Goal: Task Accomplishment & Management: Manage account settings

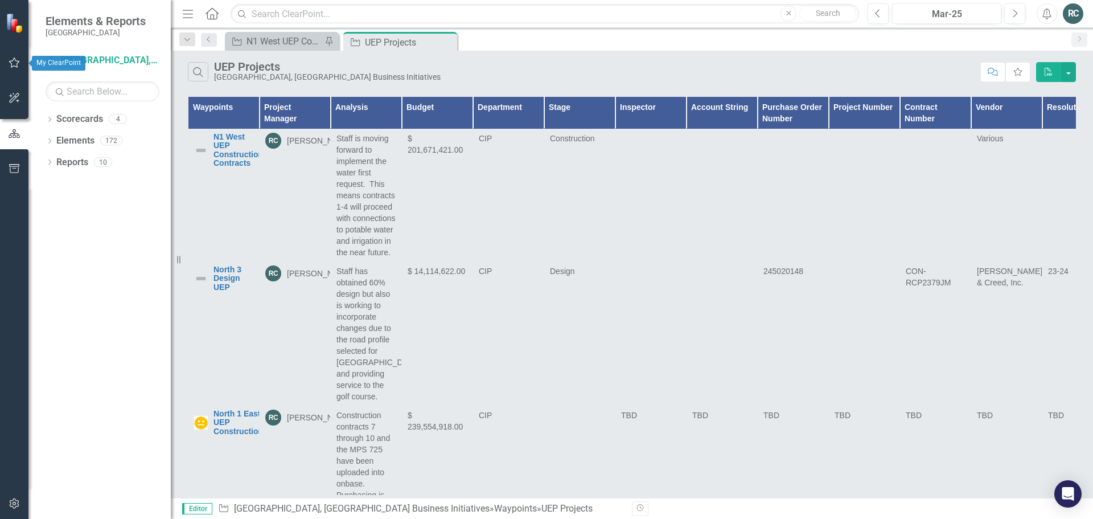
click at [13, 61] on icon "button" at bounding box center [15, 62] width 12 height 9
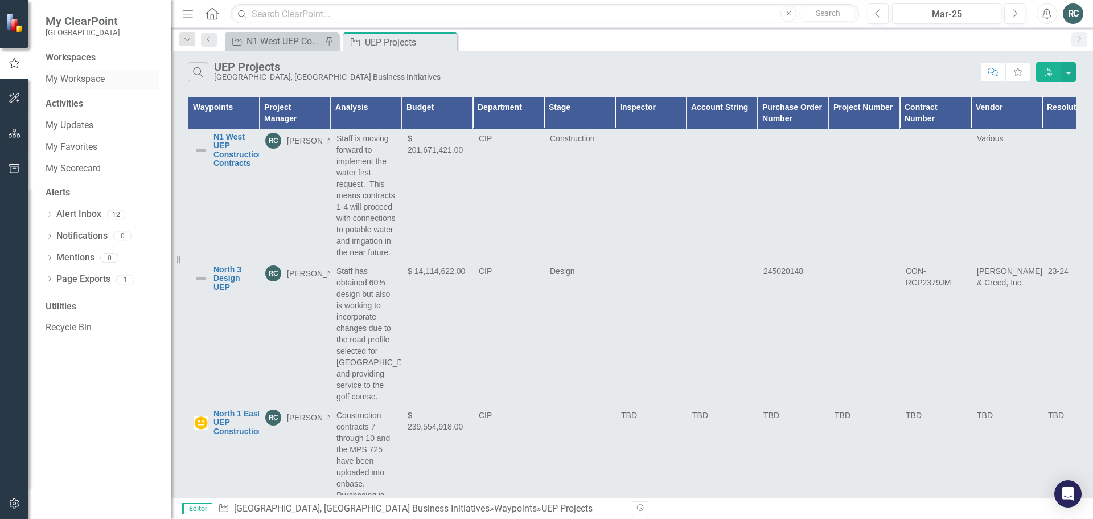
click at [85, 73] on link "My Workspace" at bounding box center [103, 79] width 114 height 13
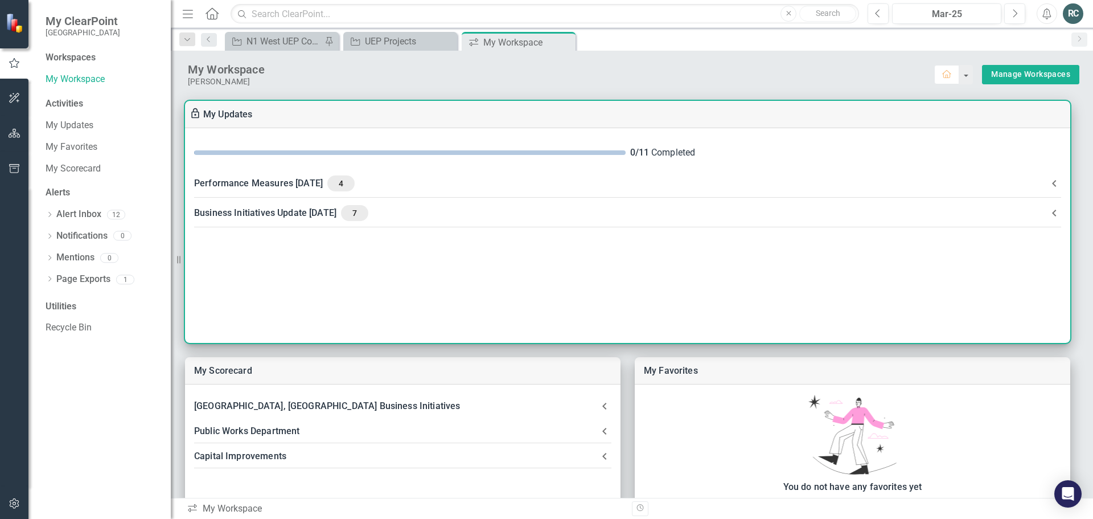
click at [288, 211] on div "Business Initiatives Update [DATE] 7" at bounding box center [620, 213] width 853 height 16
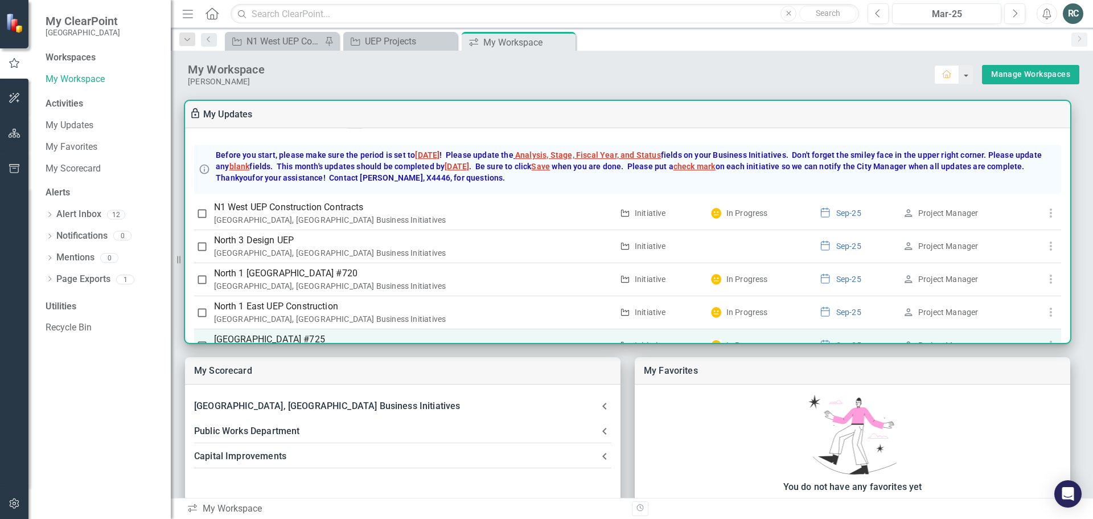
scroll to position [87, 0]
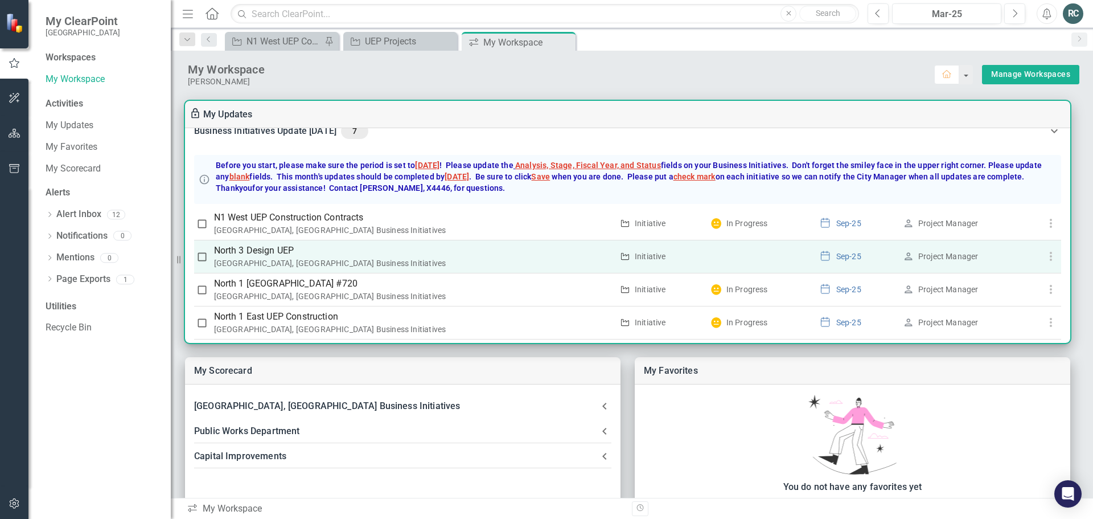
click at [264, 252] on p "North 3 Design UEP" at bounding box center [413, 251] width 399 height 14
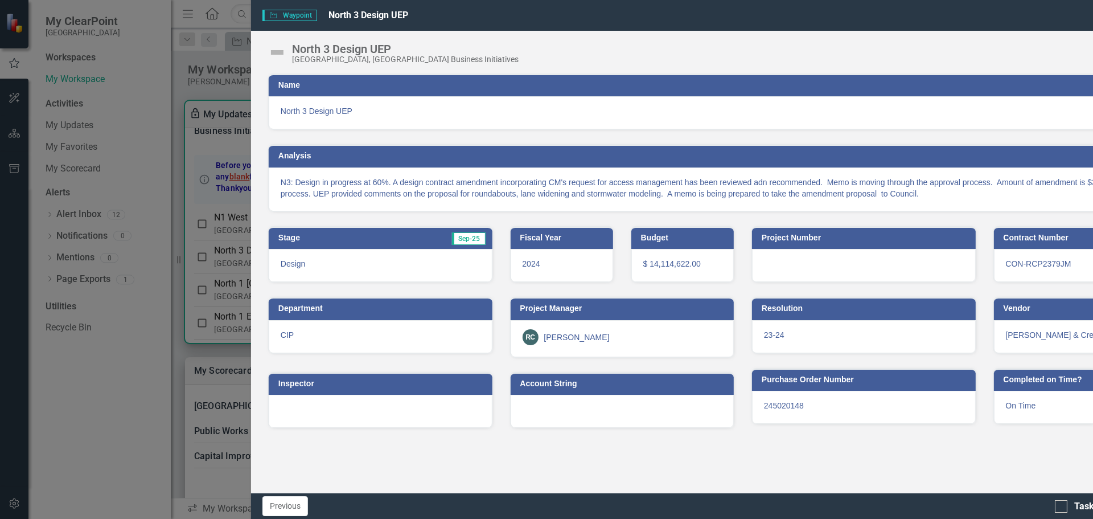
click at [1075, 17] on icon "Close" at bounding box center [1070, 14] width 14 height 11
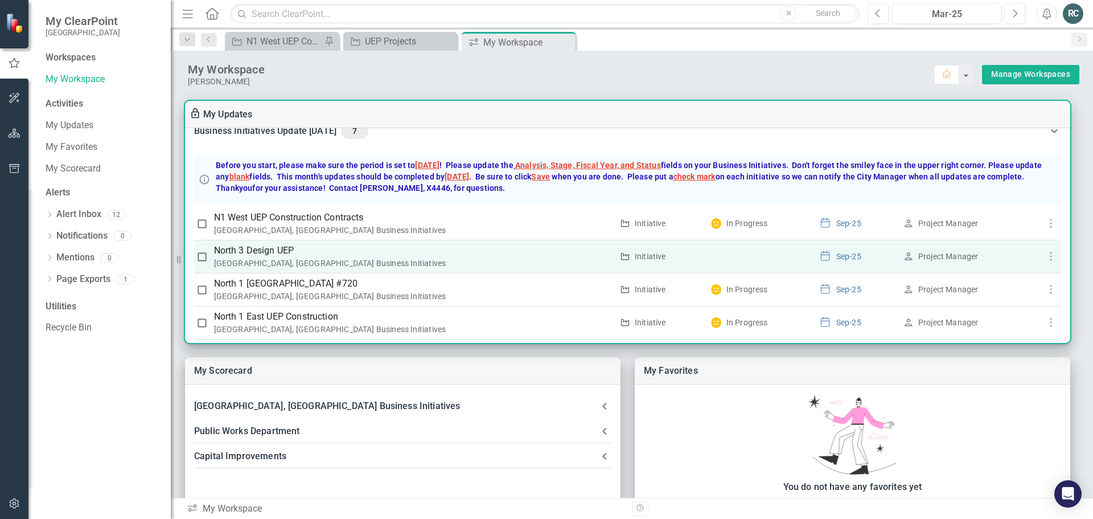
click at [1047, 257] on icon "button" at bounding box center [1051, 256] width 14 height 14
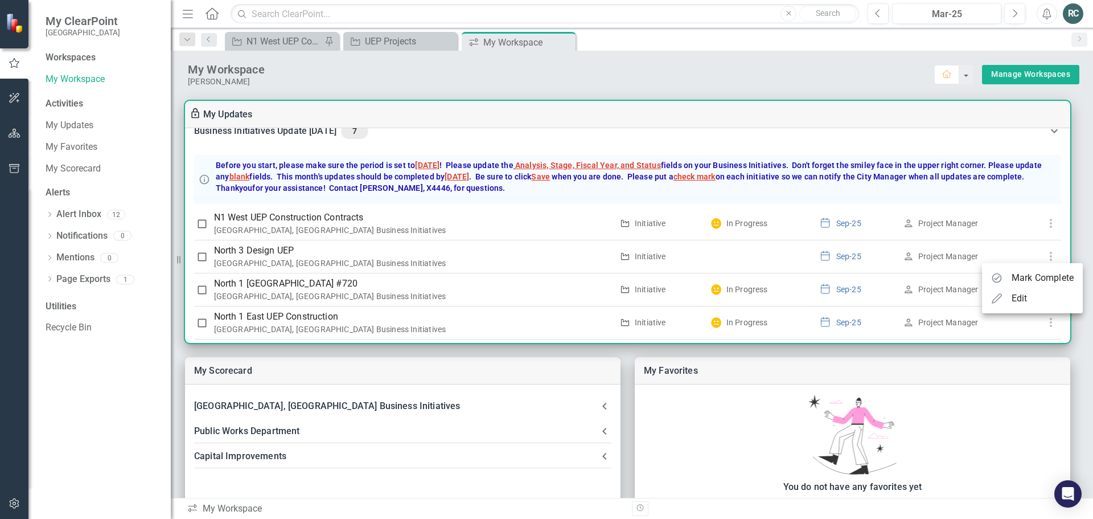
click at [1021, 298] on div "Edit" at bounding box center [1020, 298] width 16 height 14
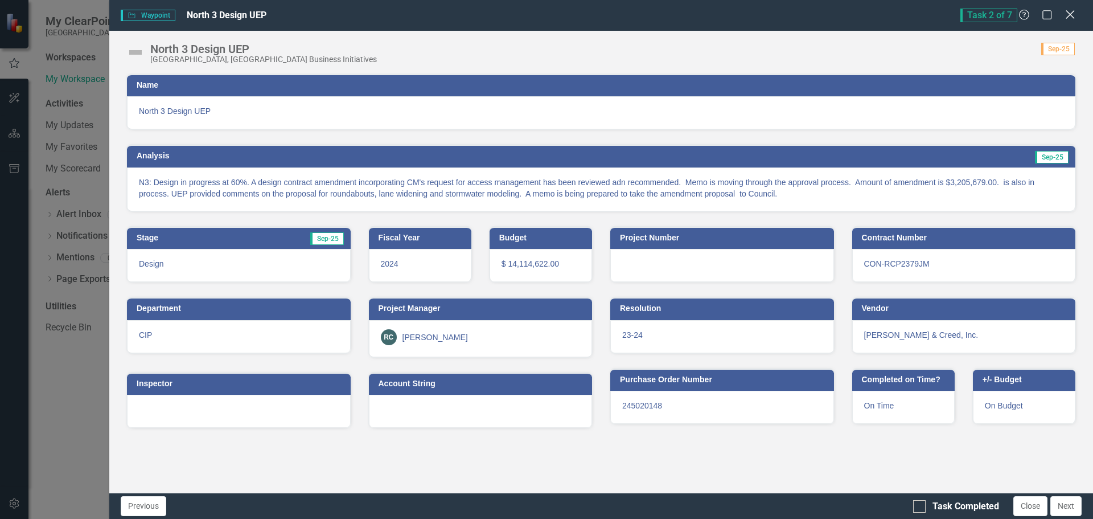
click at [1068, 19] on icon "Close" at bounding box center [1070, 14] width 14 height 11
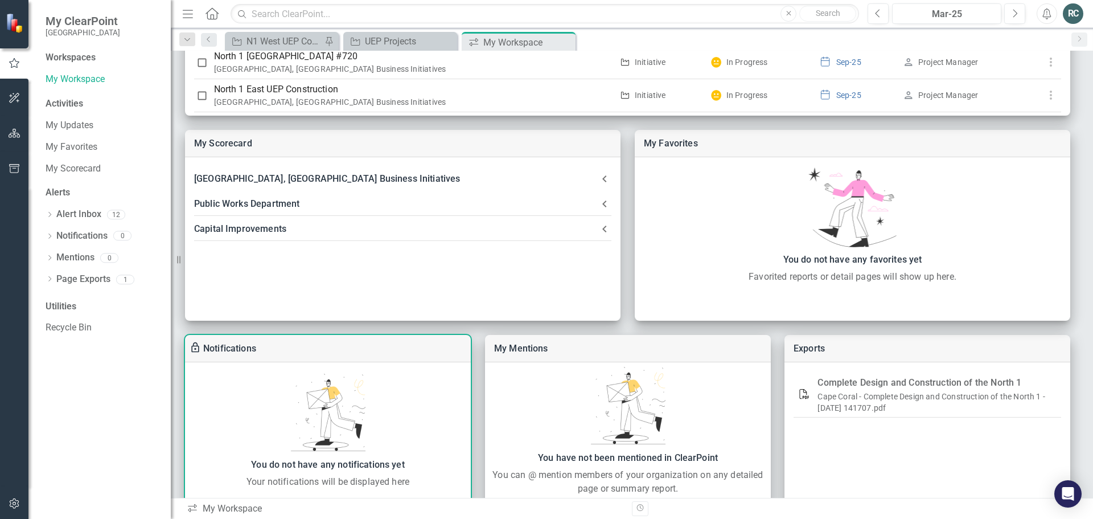
scroll to position [155, 0]
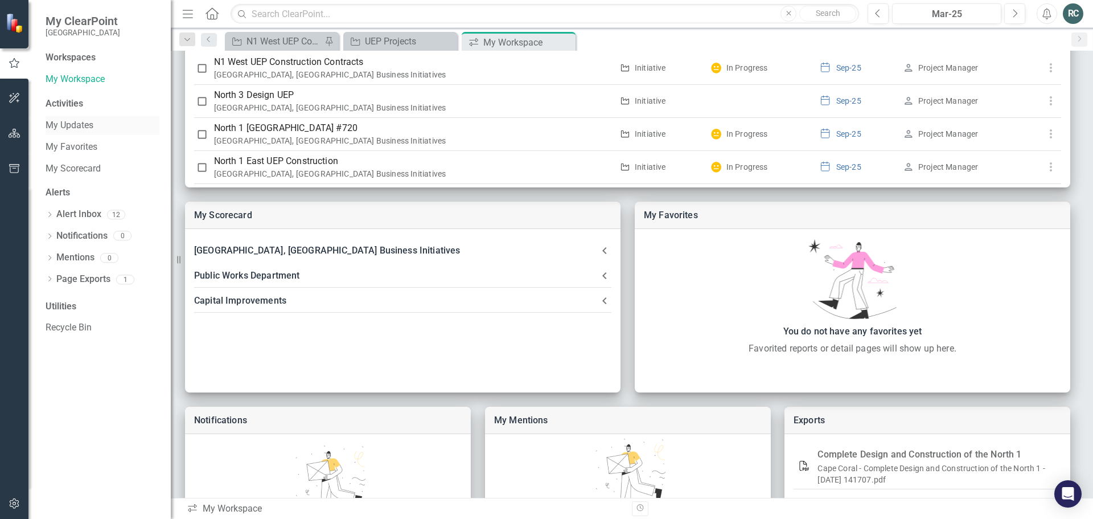
click at [71, 126] on link "My Updates" at bounding box center [103, 125] width 114 height 13
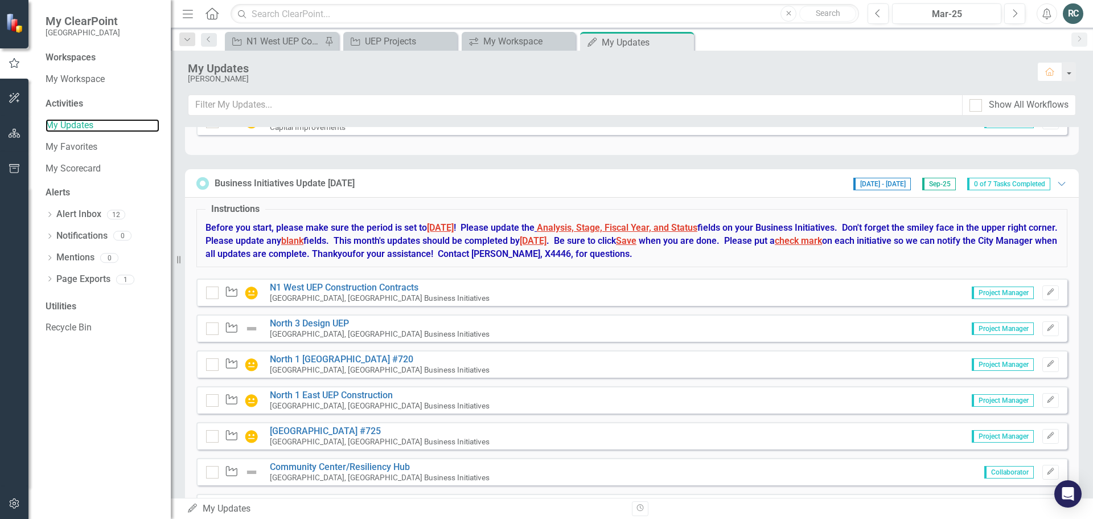
scroll to position [431, 0]
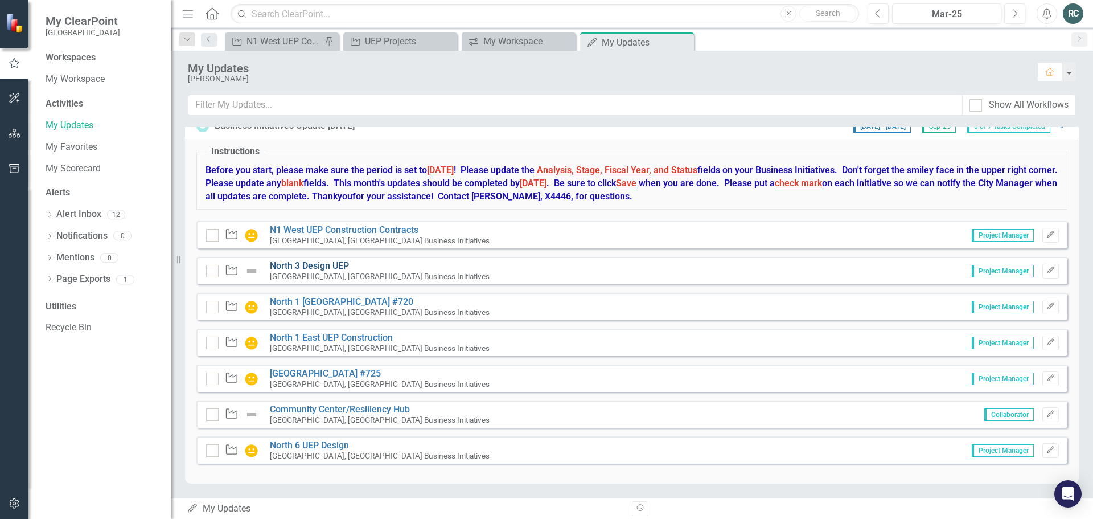
click at [314, 261] on link "North 3 Design UEP" at bounding box center [309, 265] width 79 height 11
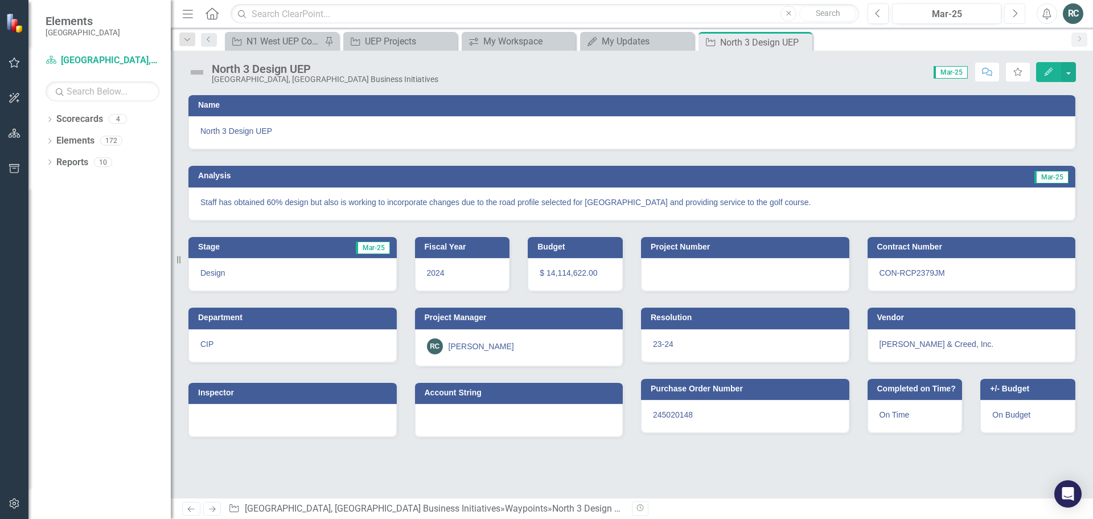
click at [1015, 17] on icon "Next" at bounding box center [1015, 14] width 6 height 10
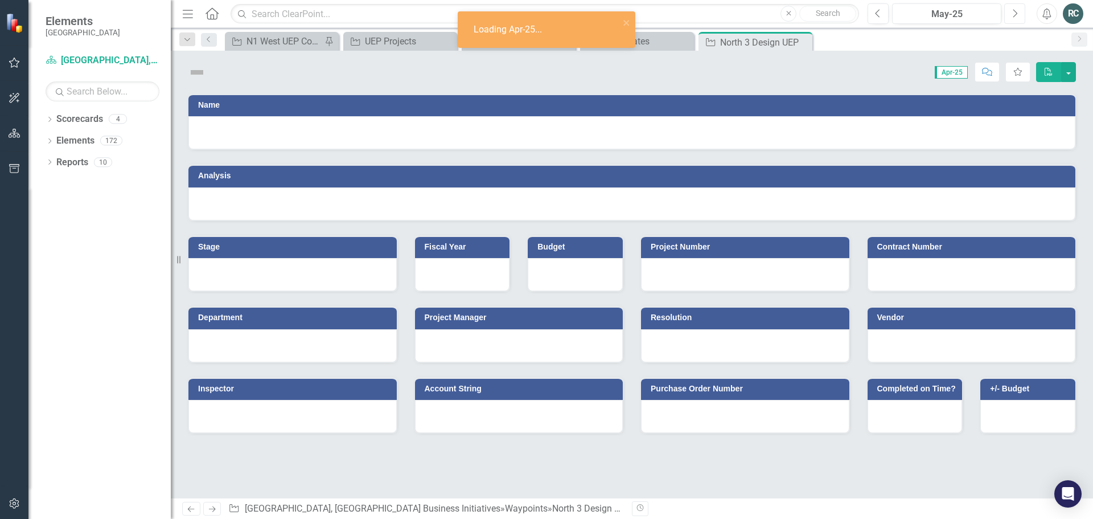
click at [1015, 17] on icon "Next" at bounding box center [1015, 14] width 6 height 10
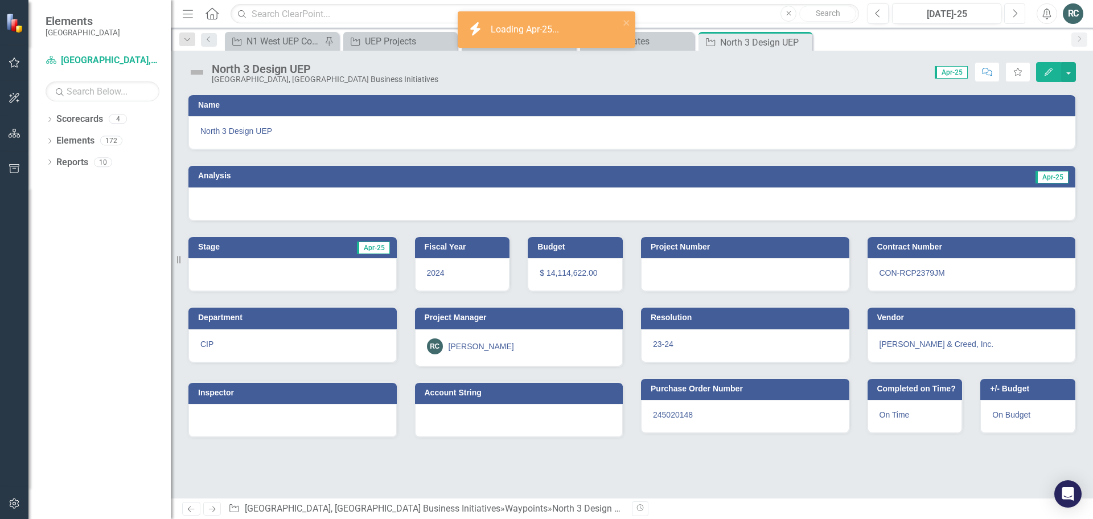
click at [1015, 17] on icon "Next" at bounding box center [1015, 14] width 6 height 10
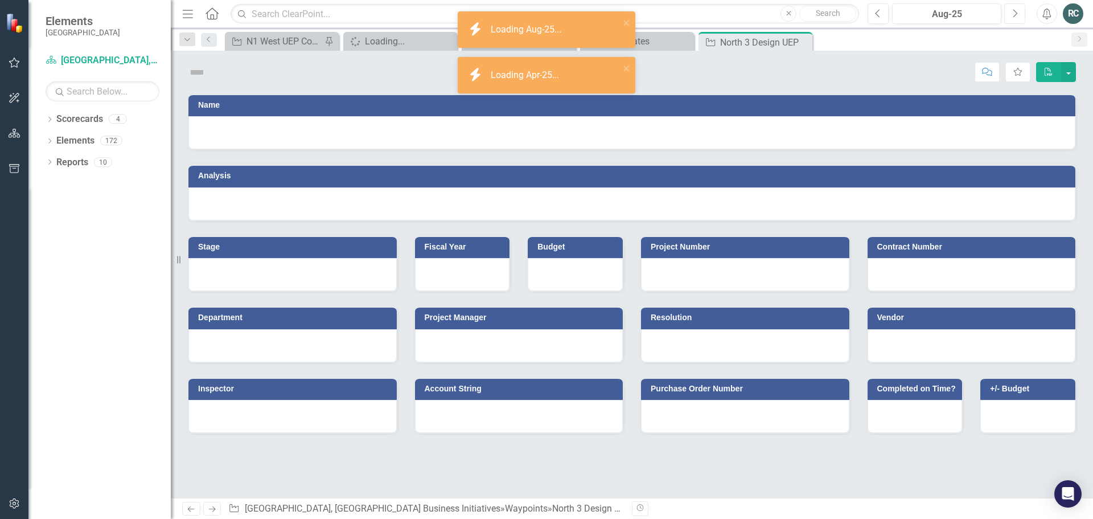
click at [1015, 17] on icon "Next" at bounding box center [1015, 14] width 6 height 10
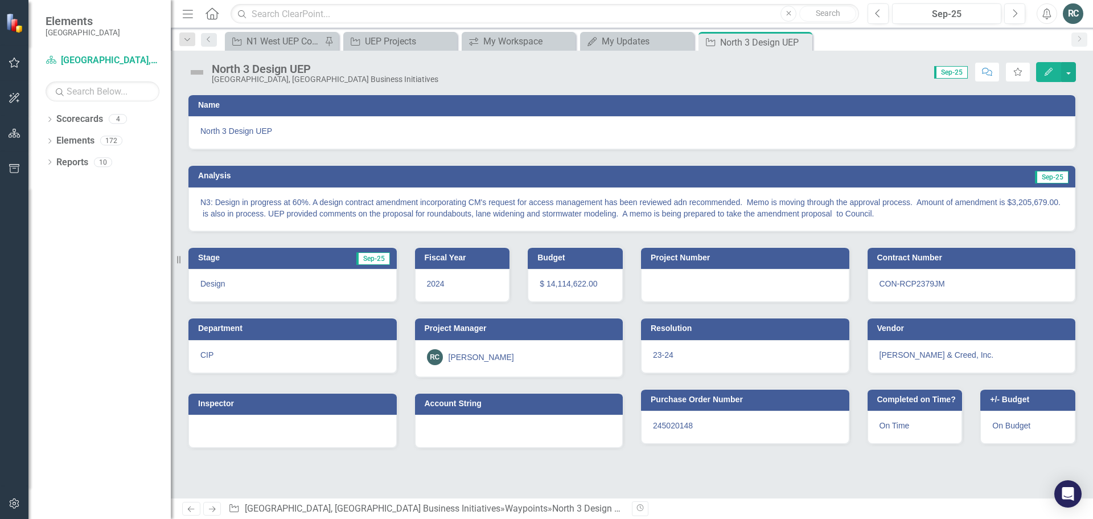
click at [1046, 73] on icon "Edit" at bounding box center [1048, 72] width 10 height 8
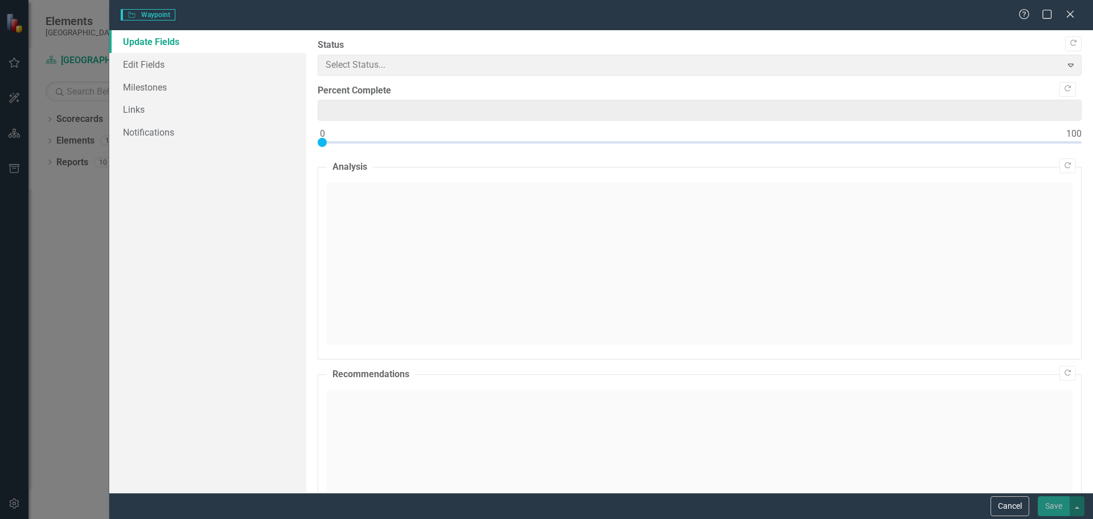
type input "60"
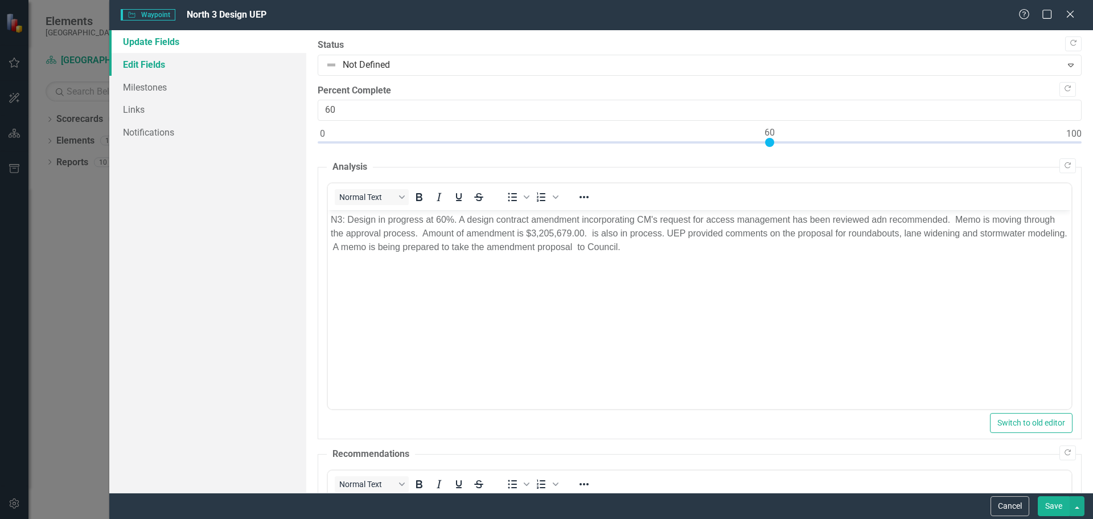
drag, startPoint x: 146, startPoint y: 68, endPoint x: 167, endPoint y: 67, distance: 20.5
click at [146, 68] on link "Edit Fields" at bounding box center [207, 64] width 197 height 23
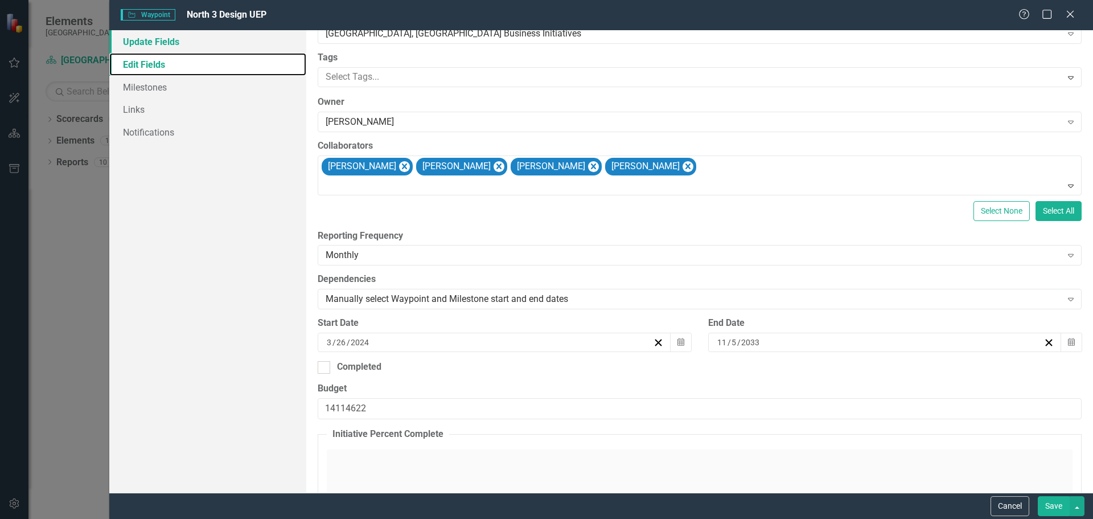
scroll to position [57, 0]
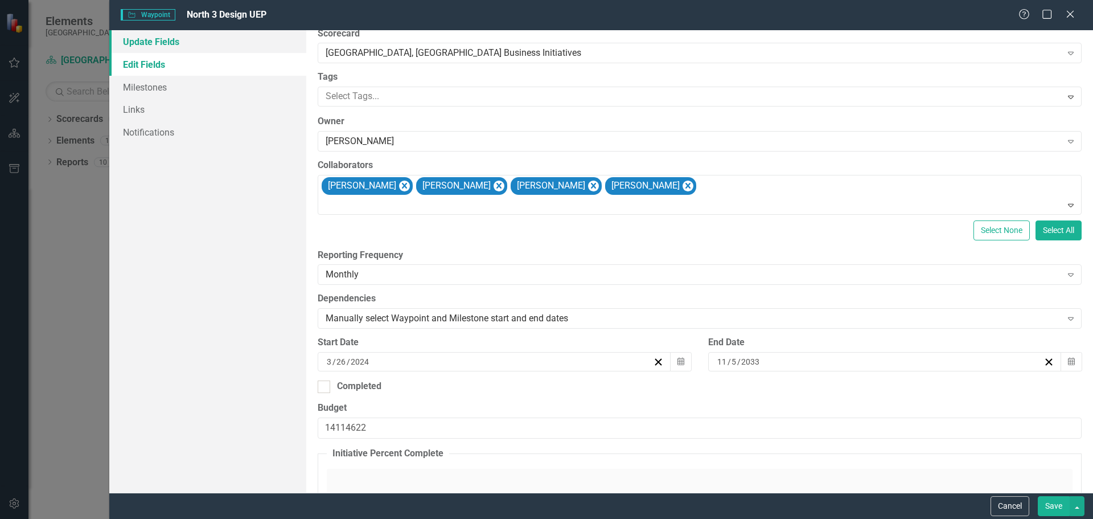
click at [147, 38] on link "Update Fields" at bounding box center [207, 41] width 197 height 23
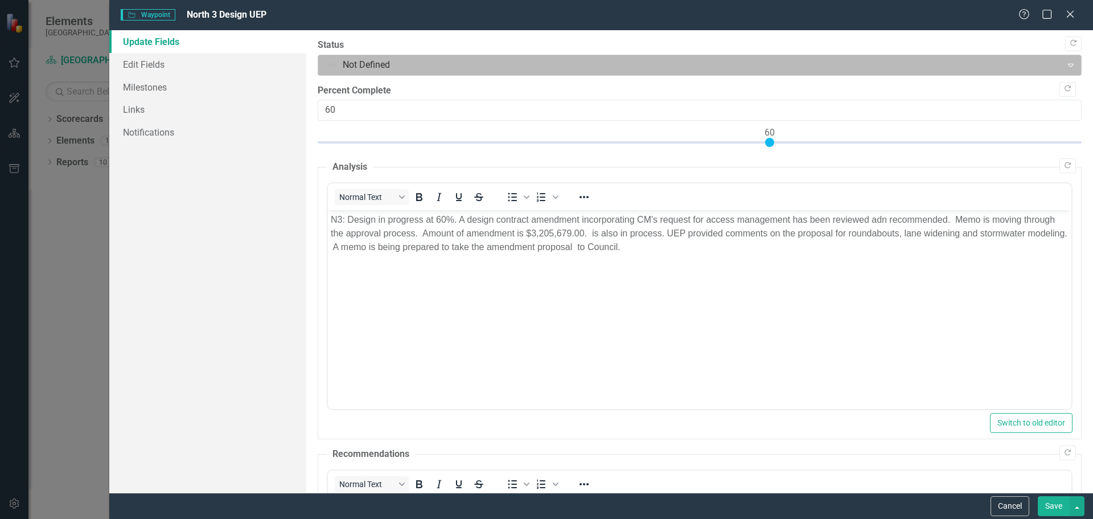
click at [1060, 69] on div "Expand" at bounding box center [1070, 65] width 20 height 18
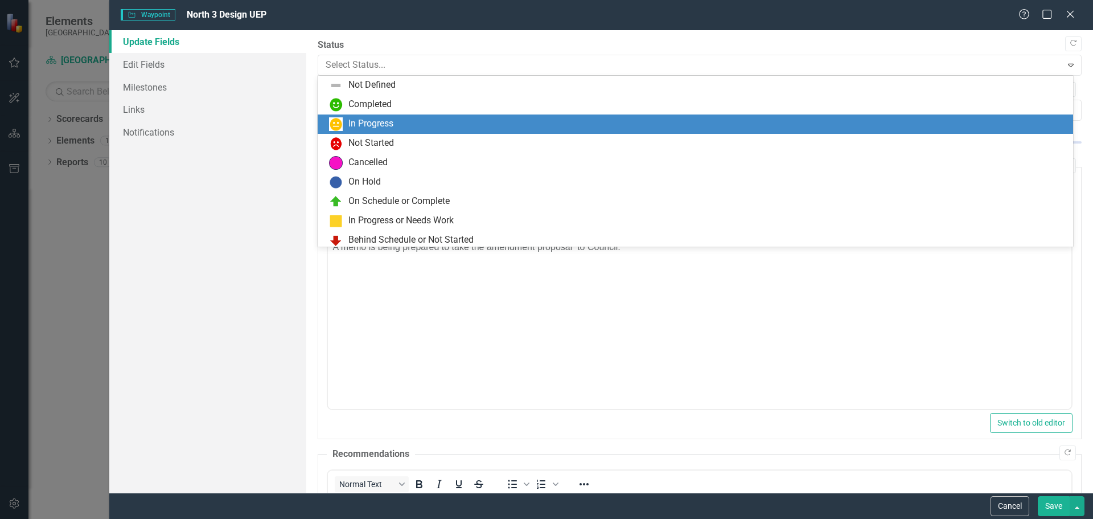
click at [421, 128] on div "In Progress" at bounding box center [697, 124] width 737 height 14
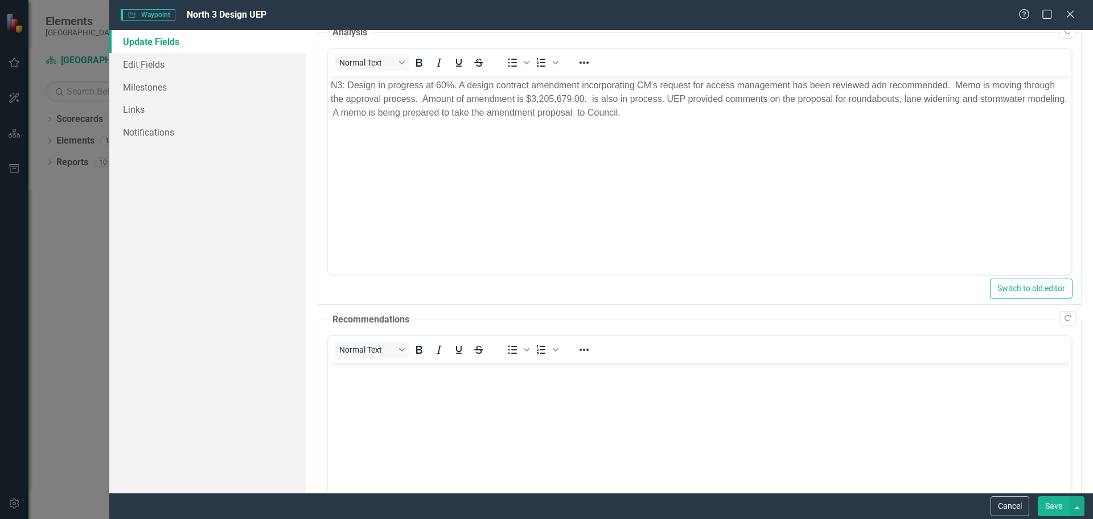
scroll to position [130, 0]
click at [1056, 506] on button "Save" at bounding box center [1054, 506] width 32 height 20
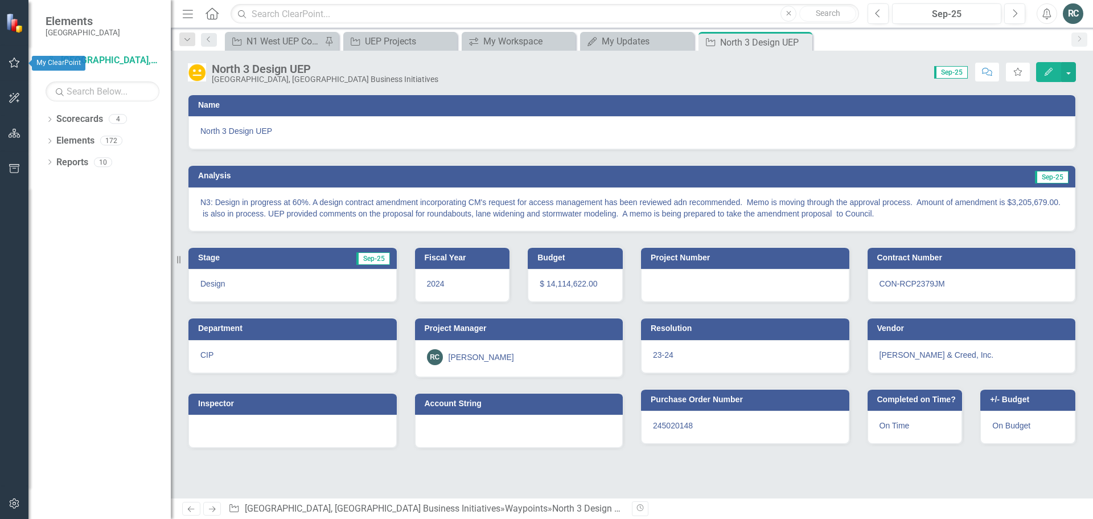
click at [14, 61] on icon "button" at bounding box center [15, 62] width 12 height 9
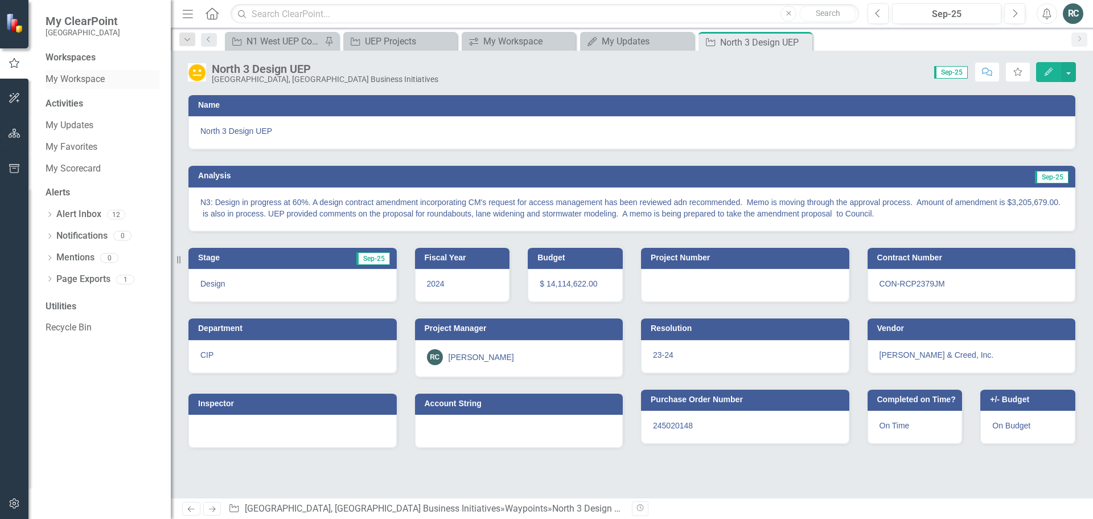
click at [90, 78] on link "My Workspace" at bounding box center [103, 79] width 114 height 13
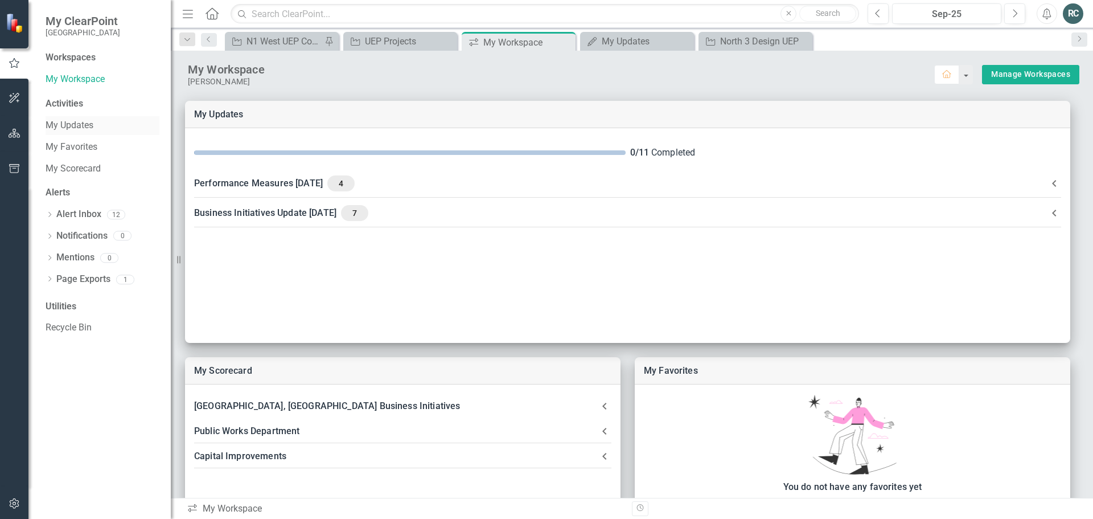
click at [79, 128] on link "My Updates" at bounding box center [103, 125] width 114 height 13
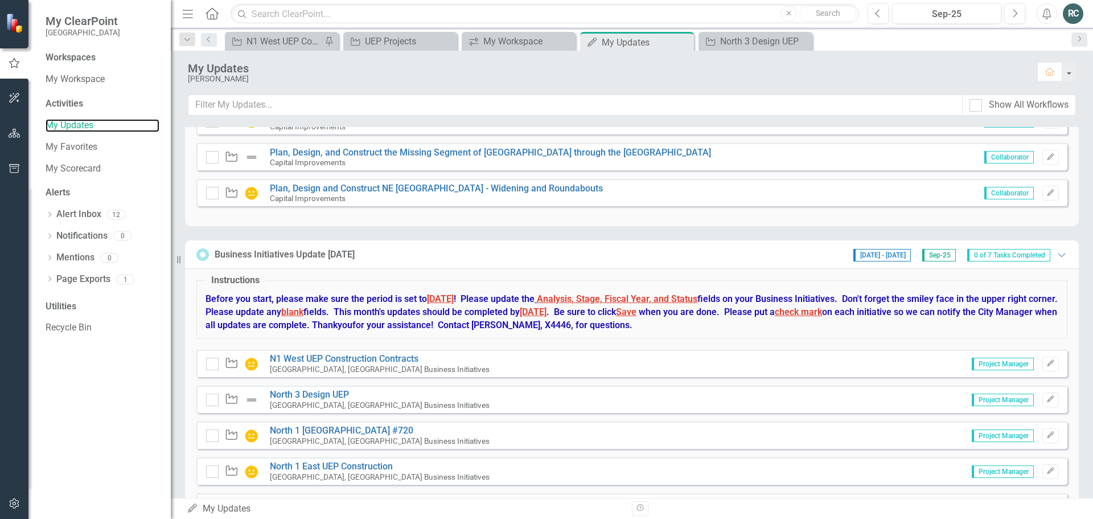
scroll to position [431, 0]
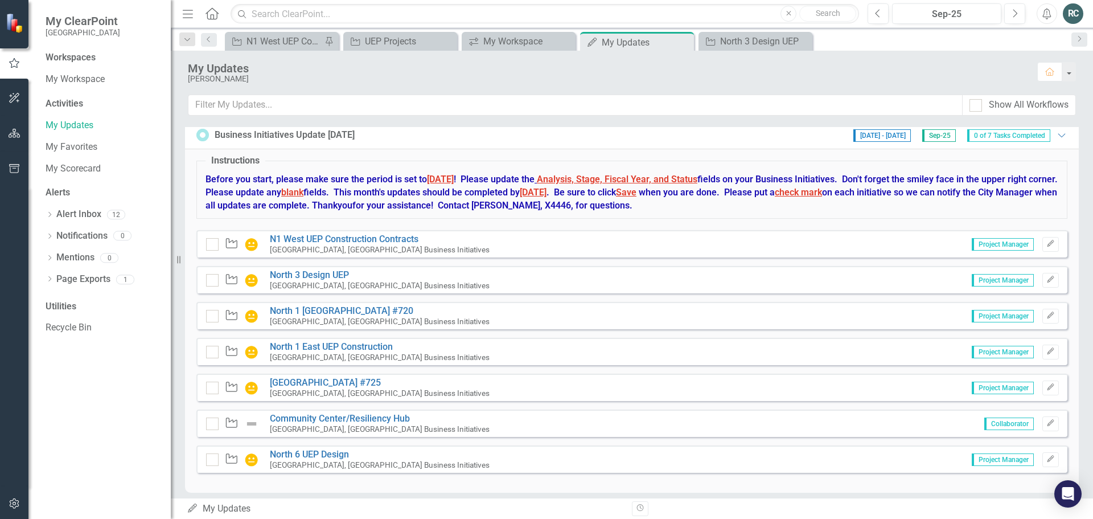
scroll to position [431, 0]
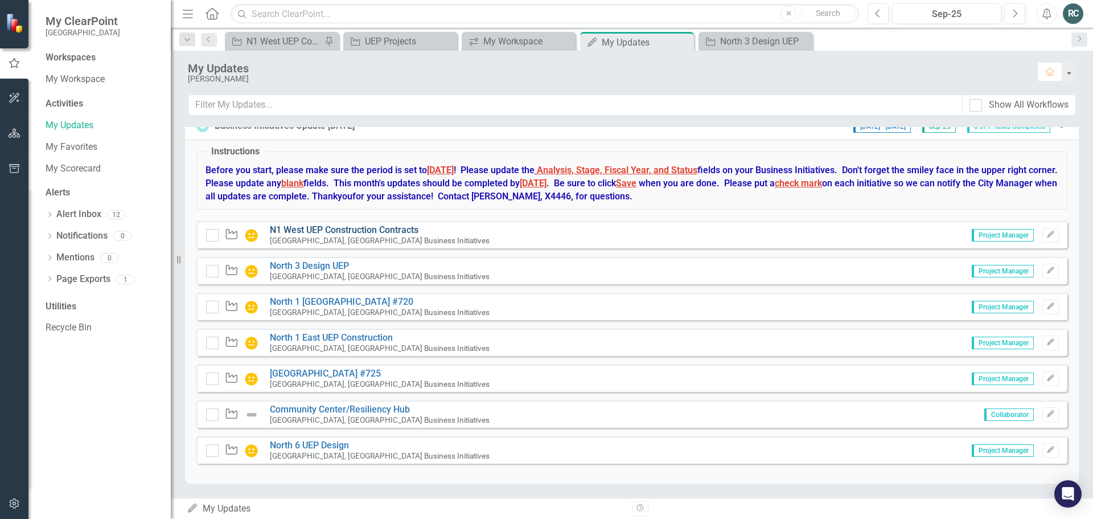
click at [321, 231] on link "N1 West UEP Construction Contracts" at bounding box center [344, 229] width 149 height 11
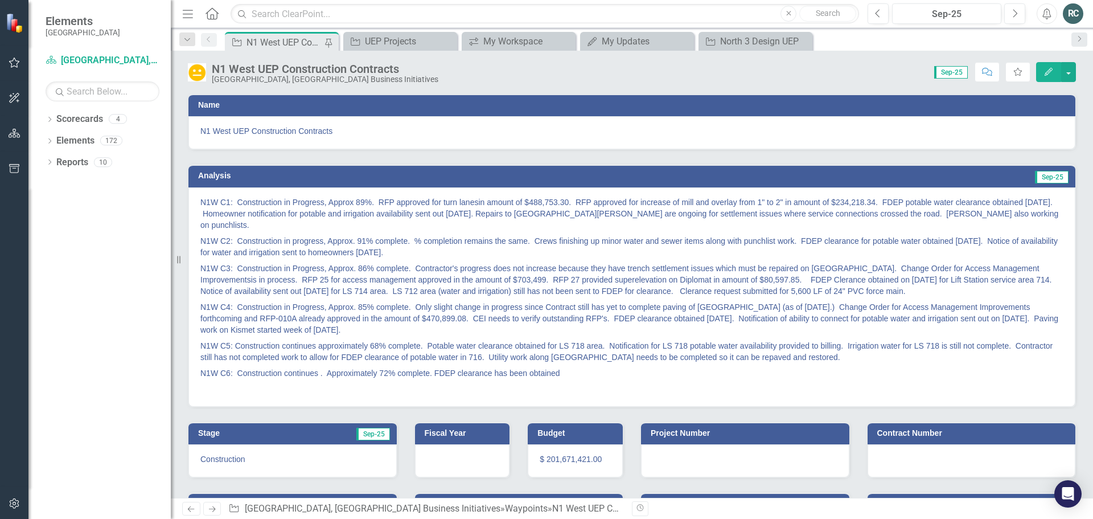
click at [477, 202] on p "N1W C1: Construction in Progress, Approx 89%. RFP approved for turn lanesin amo…" at bounding box center [631, 214] width 863 height 36
click at [479, 204] on p "N1W C1: Construction in Progress, Approx 89%. RFP approved for turn lanesin amo…" at bounding box center [631, 214] width 863 height 36
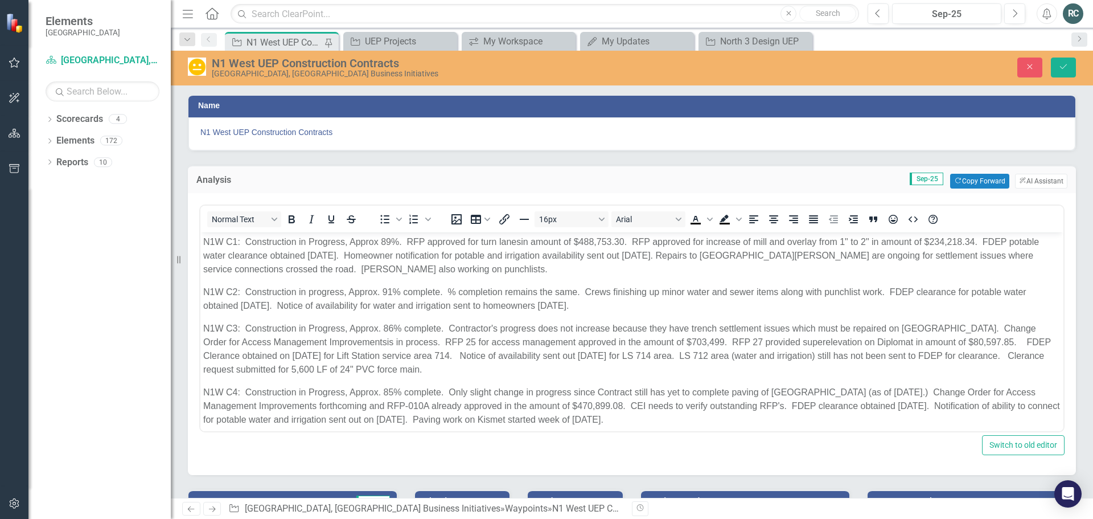
click at [521, 242] on p "N1W C1: Construction in Progress, Approx 89%. RFP approved for turn lanesin amo…" at bounding box center [631, 255] width 857 height 41
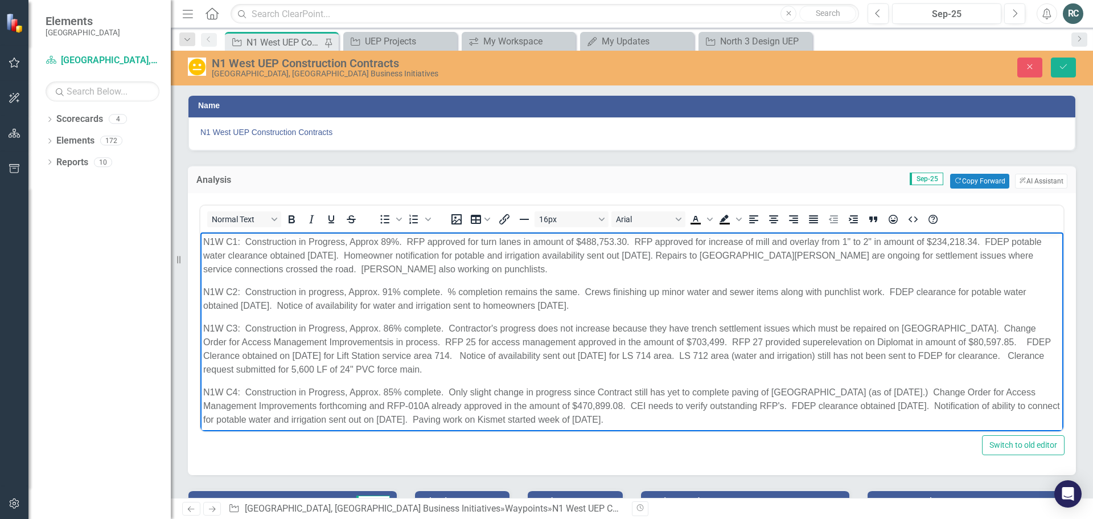
click at [575, 288] on p "N1W C2: Construction in progress, Approx. 91% complete. % completion remains th…" at bounding box center [631, 298] width 857 height 27
click at [728, 291] on p "N1W C2: Construction in progress, Approx. 91% complete. % completion remains th…" at bounding box center [631, 298] width 857 height 27
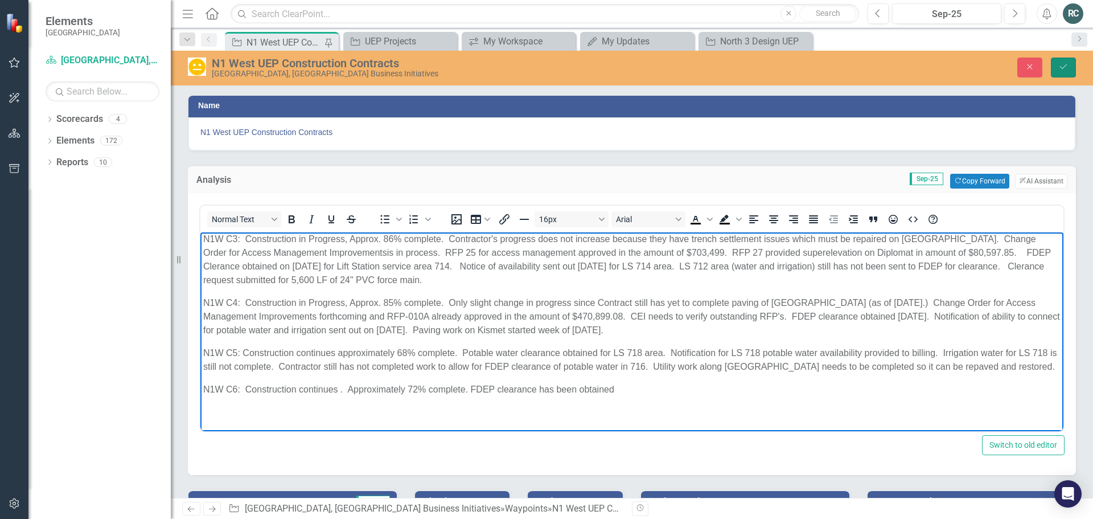
click at [1062, 68] on icon "submit" at bounding box center [1063, 66] width 7 height 5
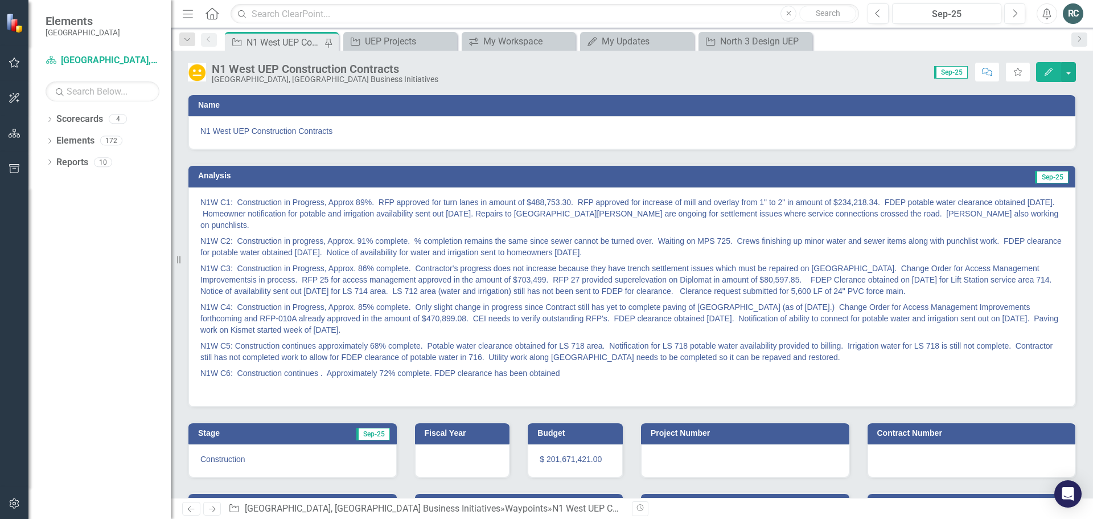
click at [353, 200] on p "N1W C1: Construction in Progress, Approx 89%. RFP approved for turn lanes in am…" at bounding box center [631, 214] width 863 height 36
click at [359, 206] on p "N1W C1: Construction in Progress, Approx 89%. RFP approved for turn lanes in am…" at bounding box center [631, 214] width 863 height 36
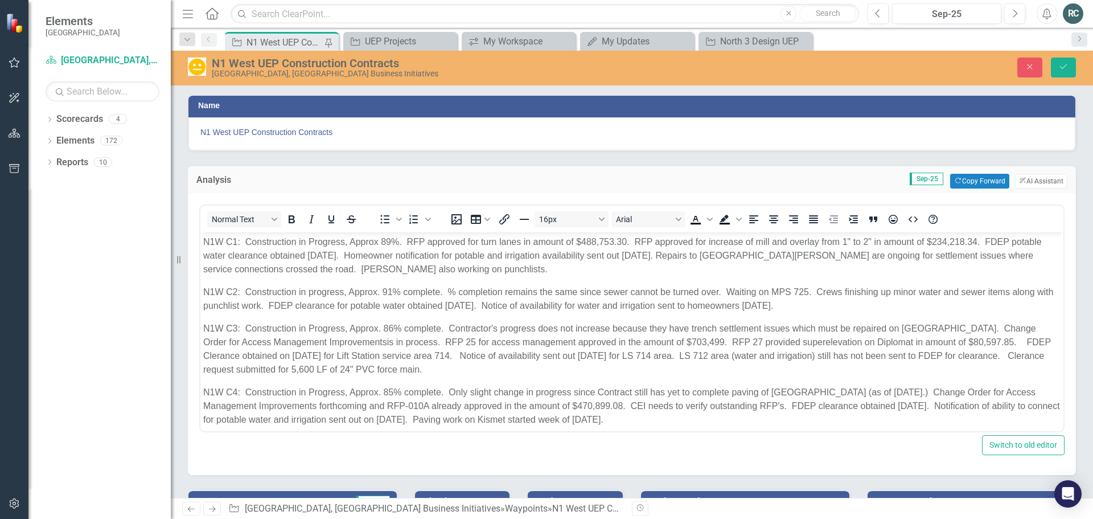
click at [378, 241] on p "N1W C1: Construction in Progress, Approx 89%. RFP approved for turn lanes in am…" at bounding box center [631, 255] width 857 height 41
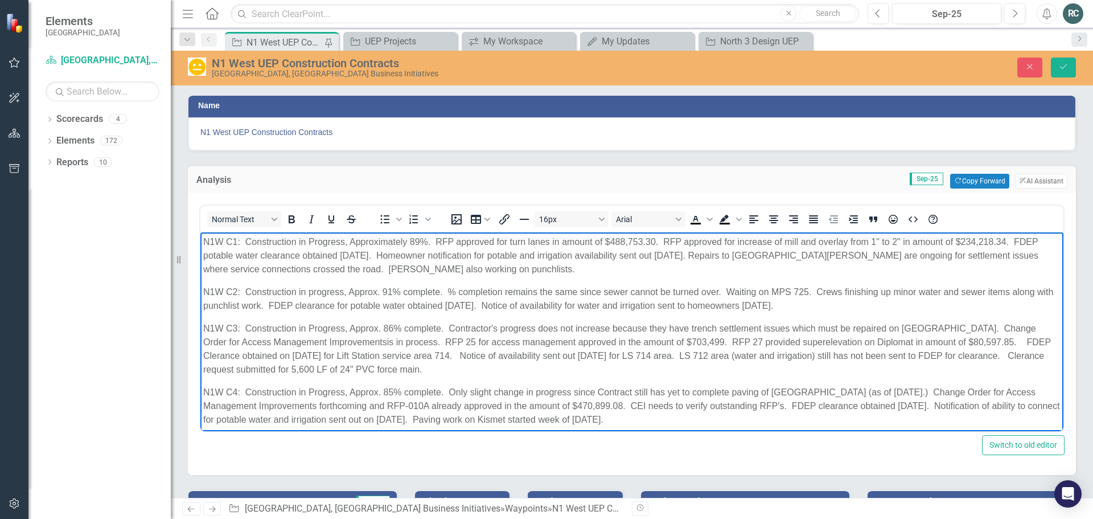
click at [426, 241] on p "N1W C1: Construction in Progress, Approximately 89%. RFP approved for turn lane…" at bounding box center [631, 255] width 857 height 41
click at [377, 294] on p "N1W C2: Construction in progress, Approx. 91% complete. % completion remains th…" at bounding box center [631, 298] width 857 height 27
click at [466, 291] on p "N1W C2: Construction in progress, Approximately 91% complete. % completion rema…" at bounding box center [631, 298] width 857 height 27
click at [376, 328] on p "N1W C3: Construction in Progress, Approx. 86% complete. Contractor's progress d…" at bounding box center [631, 348] width 857 height 55
click at [376, 391] on p "N1W C4: Construction in Progress, Approx. 85% complete. Only slight change in p…" at bounding box center [631, 405] width 857 height 41
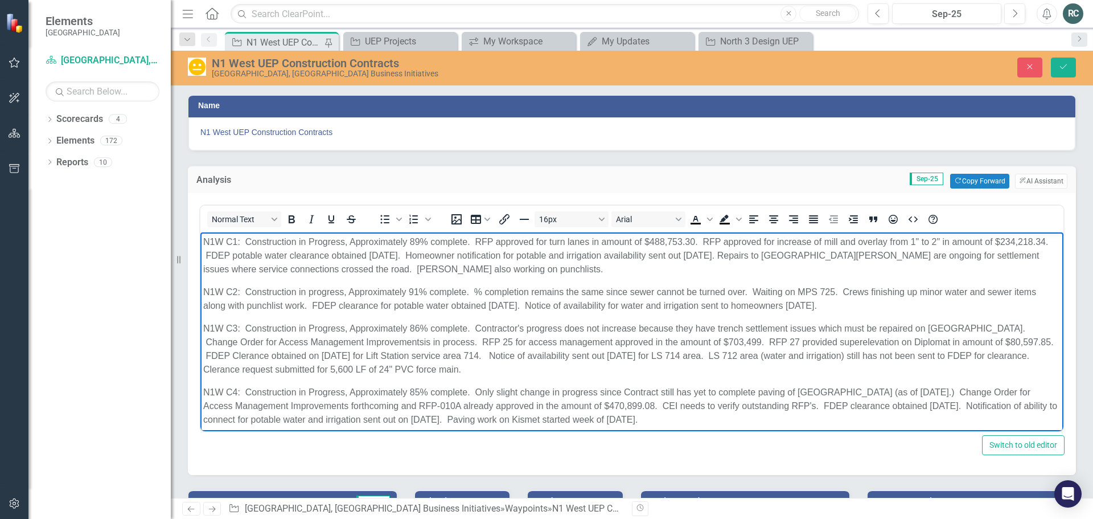
click at [629, 376] on body "N1W C1: Construction in Progress, Approximately 89% complete. RFP approved for …" at bounding box center [631, 376] width 863 height 288
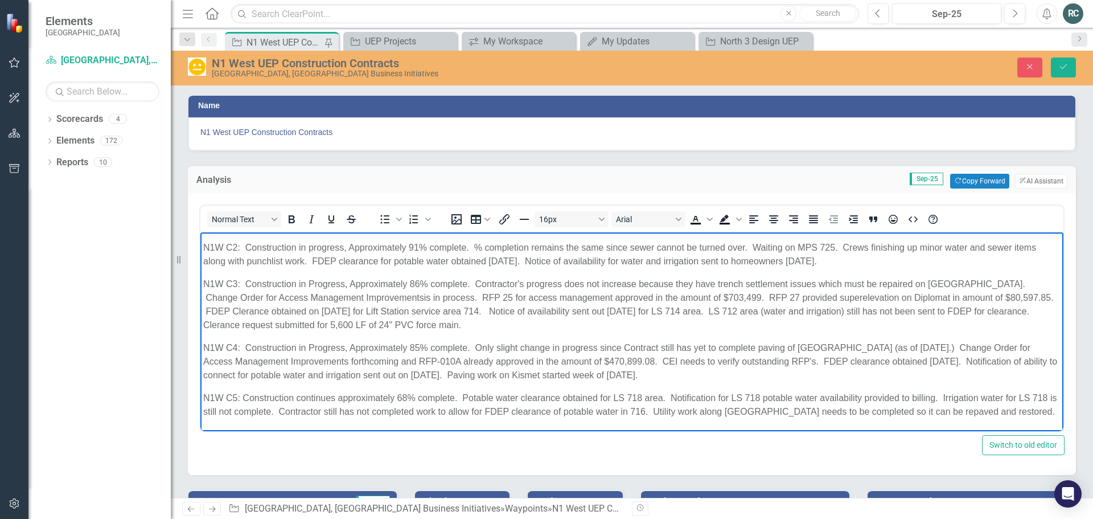
scroll to position [89, 0]
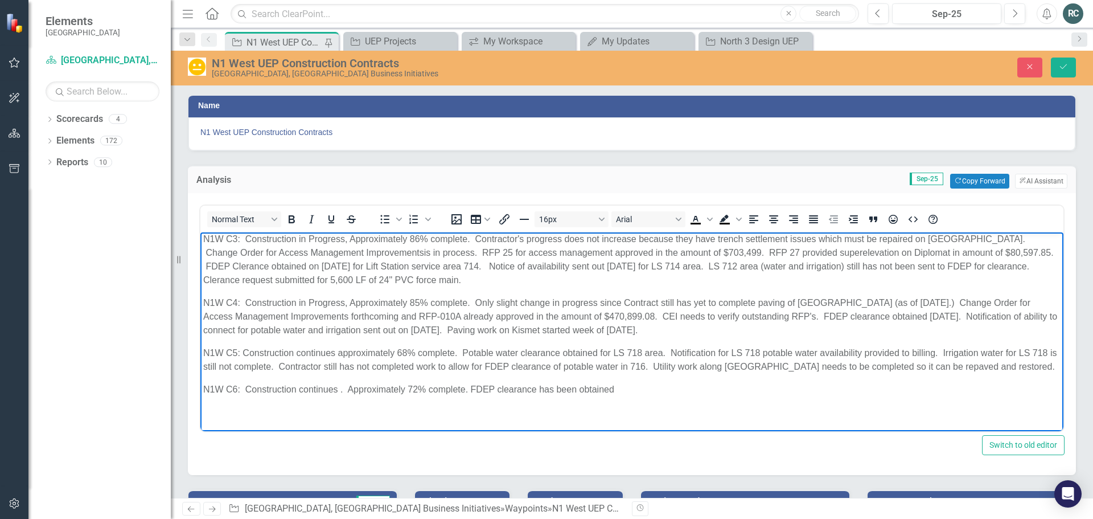
click at [334, 354] on p "N1W C5: Construction continues approximately 68% complete. Potable water cleara…" at bounding box center [631, 359] width 857 height 27
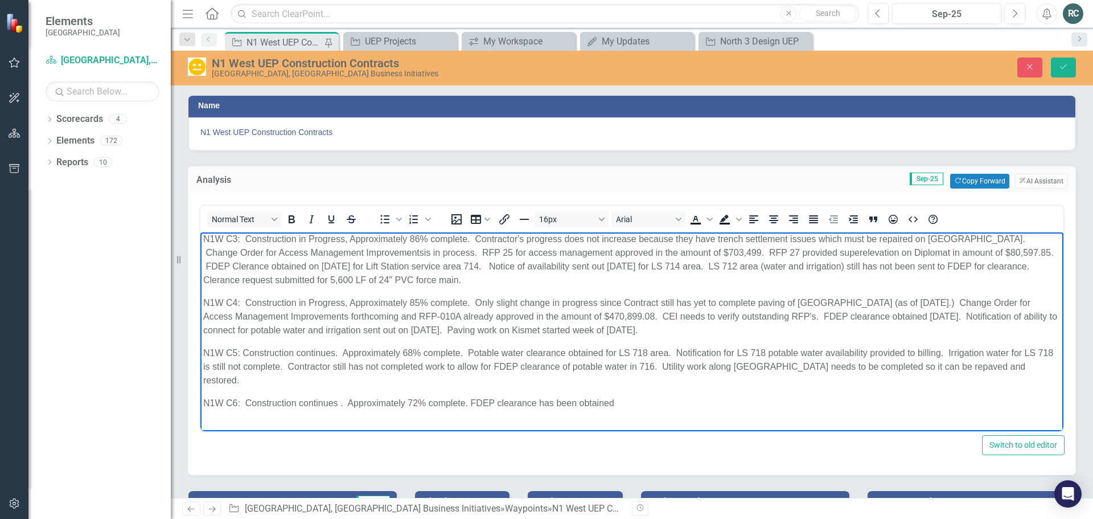
drag, startPoint x: 640, startPoint y: 397, endPoint x: 649, endPoint y: 400, distance: 9.5
click at [649, 400] on body "N1W C1: Construction in Progress, Approximately 89% complete. RFP approved for …" at bounding box center [631, 293] width 863 height 302
click at [614, 396] on p "N1W C6: Construction continues . Approximately 72% complete. FDEP clearance has…" at bounding box center [631, 403] width 857 height 14
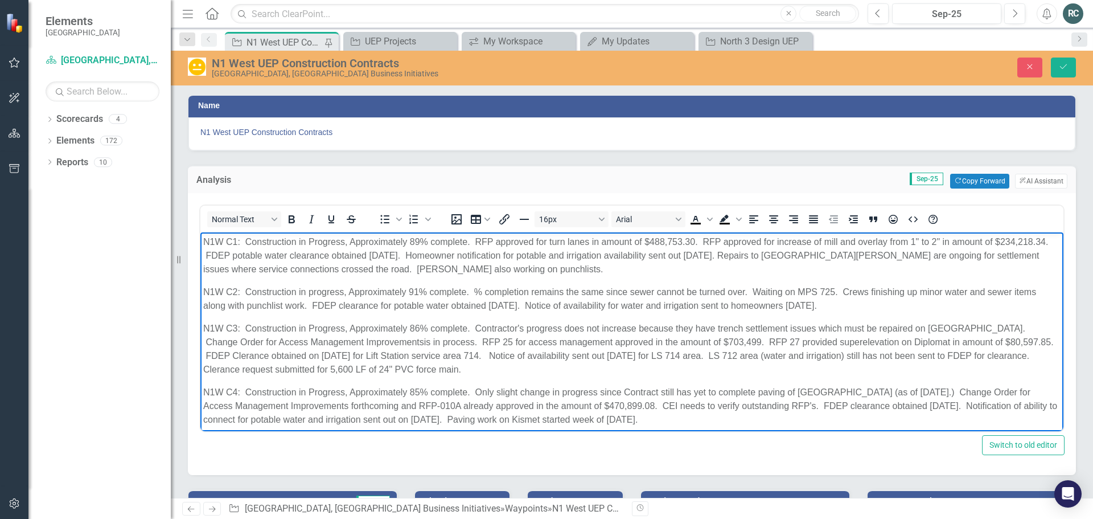
scroll to position [57, 0]
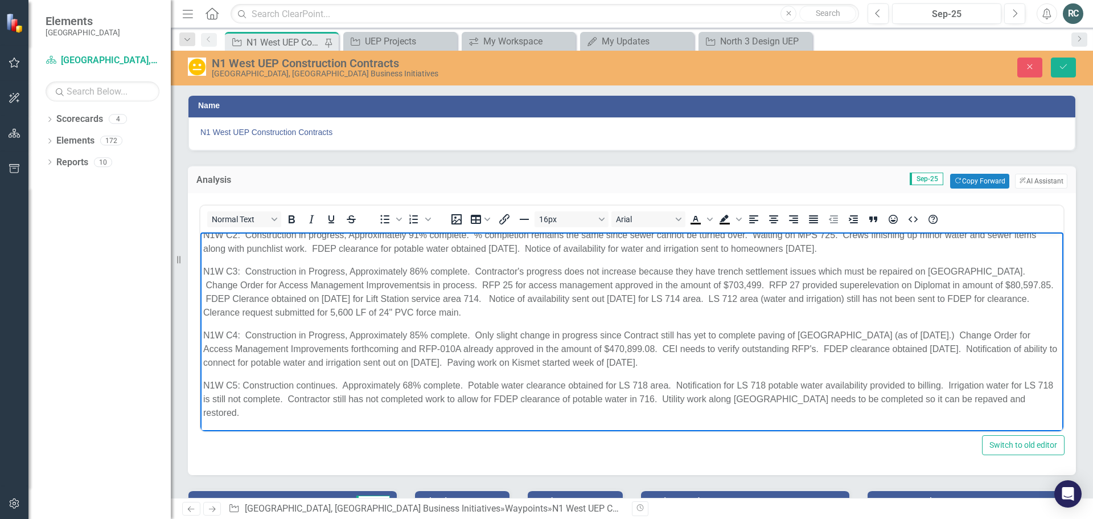
click at [361, 286] on p "N1W C3: Construction in Progress, Approximately 86% complete. Contractor's prog…" at bounding box center [631, 291] width 857 height 55
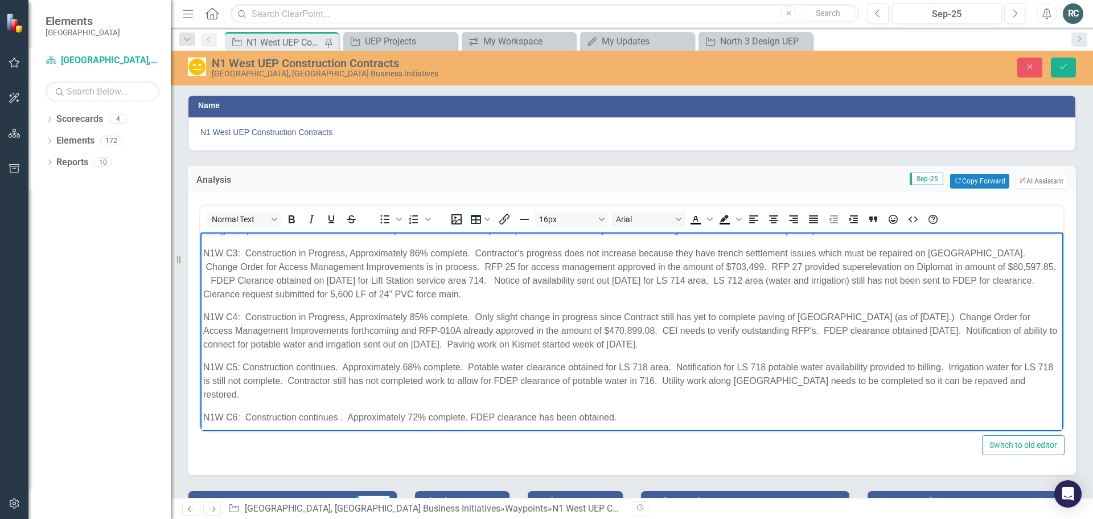
scroll to position [89, 0]
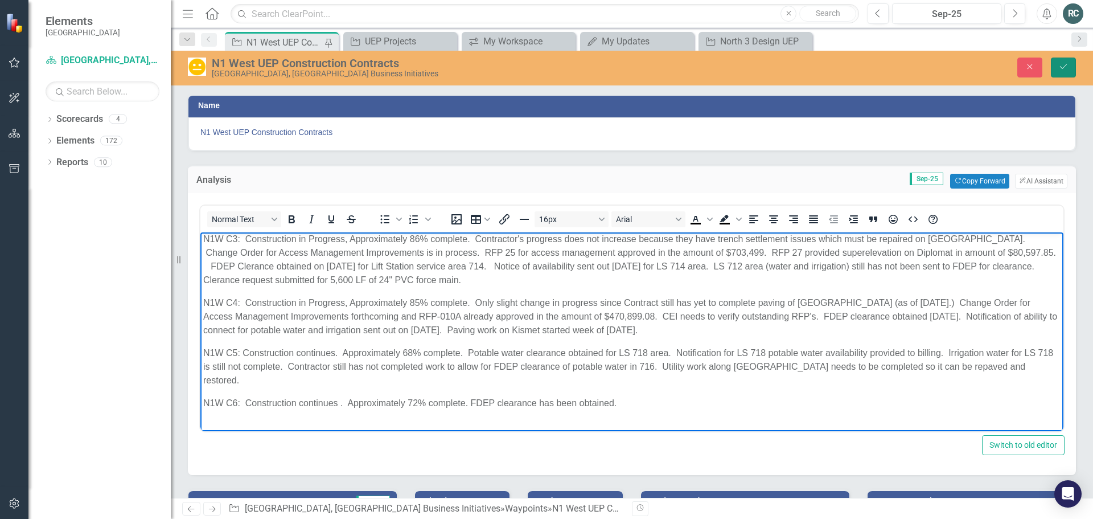
click at [1067, 72] on button "Save" at bounding box center [1063, 67] width 25 height 20
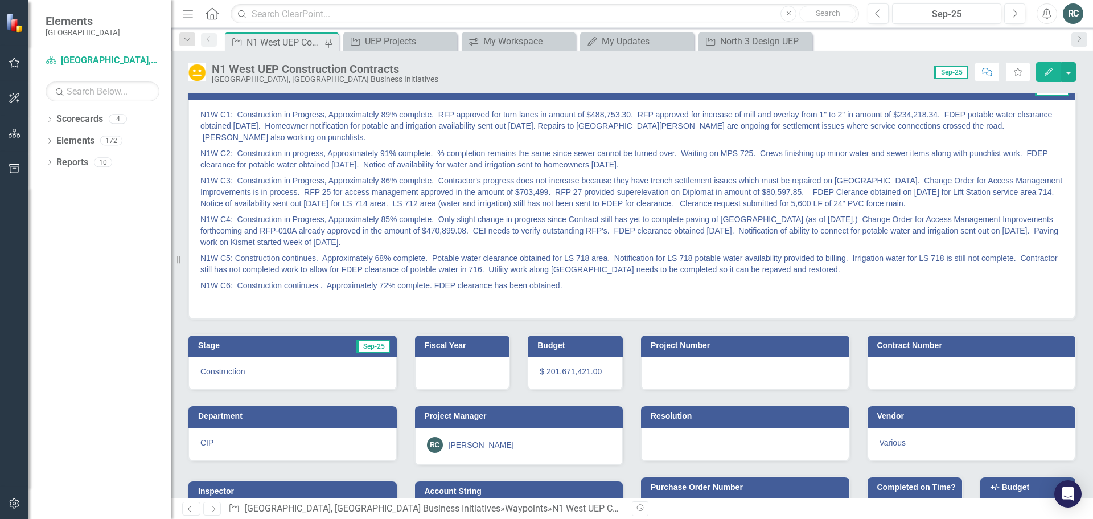
scroll to position [0, 0]
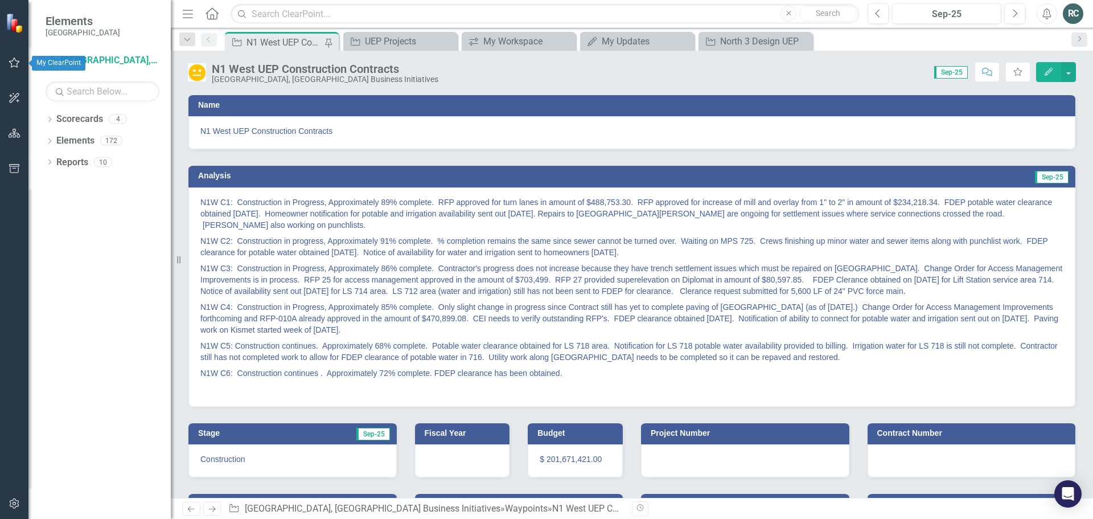
click at [14, 63] on icon "button" at bounding box center [15, 62] width 12 height 9
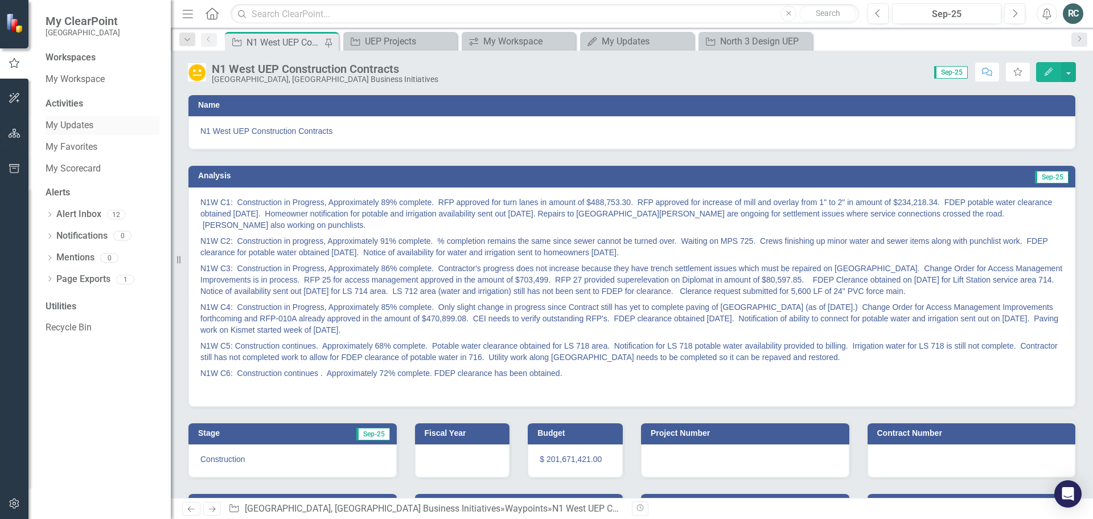
click at [79, 129] on link "My Updates" at bounding box center [103, 125] width 114 height 13
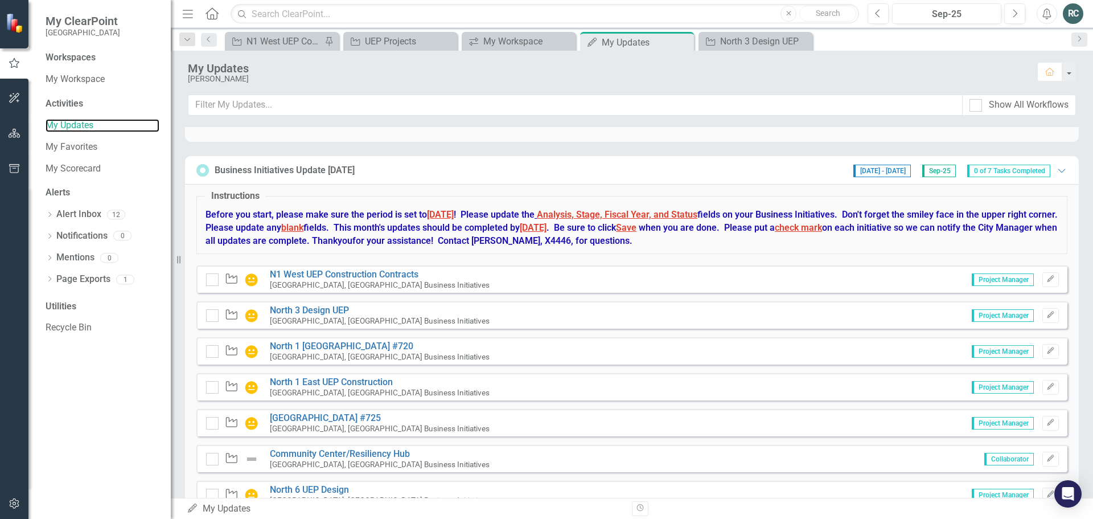
scroll to position [431, 0]
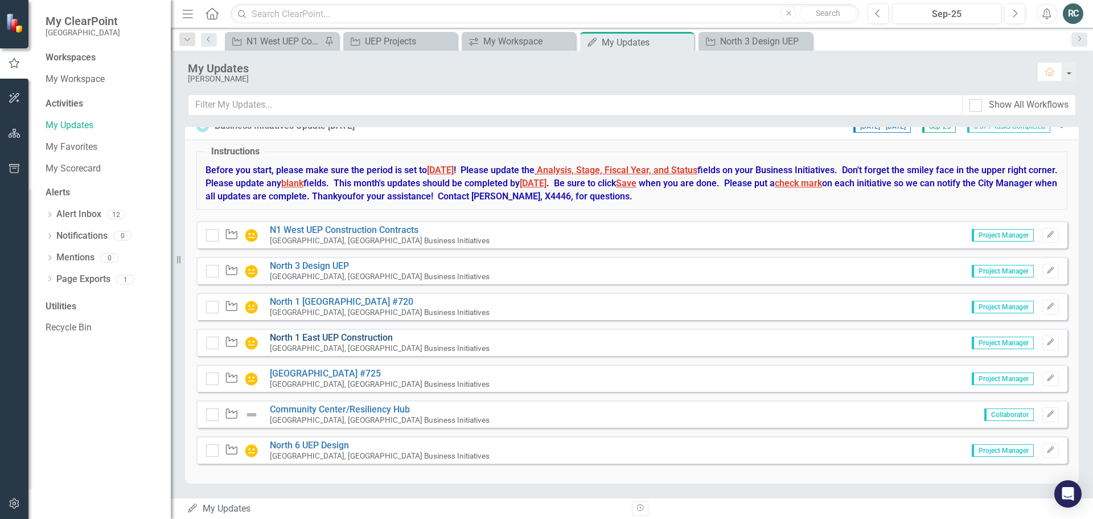
click at [351, 337] on link "North 1 East UEP Construction" at bounding box center [331, 337] width 123 height 11
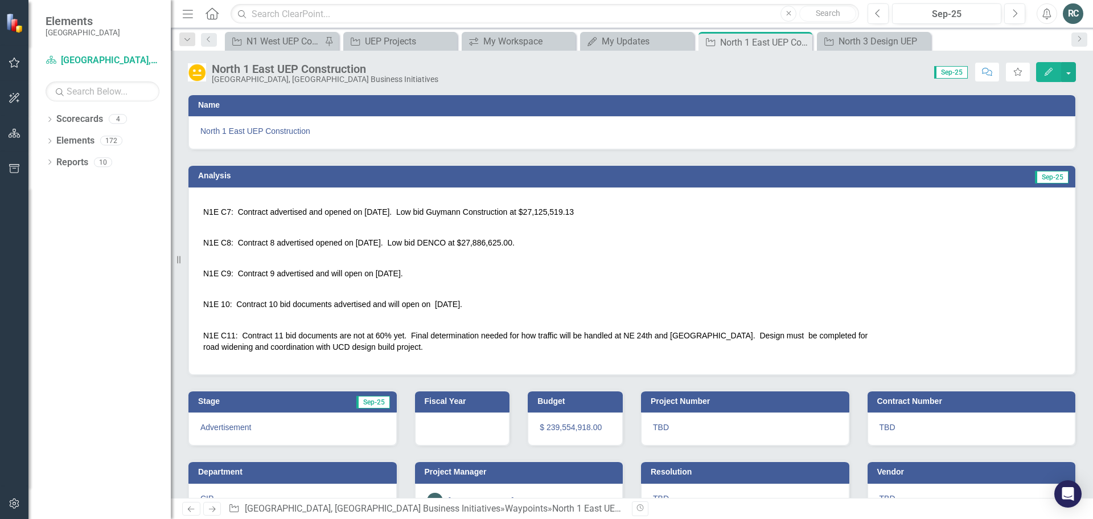
click at [390, 350] on td "N1E C11: Contract 11 bid documents are not at 60% yet. Final determination need…" at bounding box center [536, 340] width 672 height 43
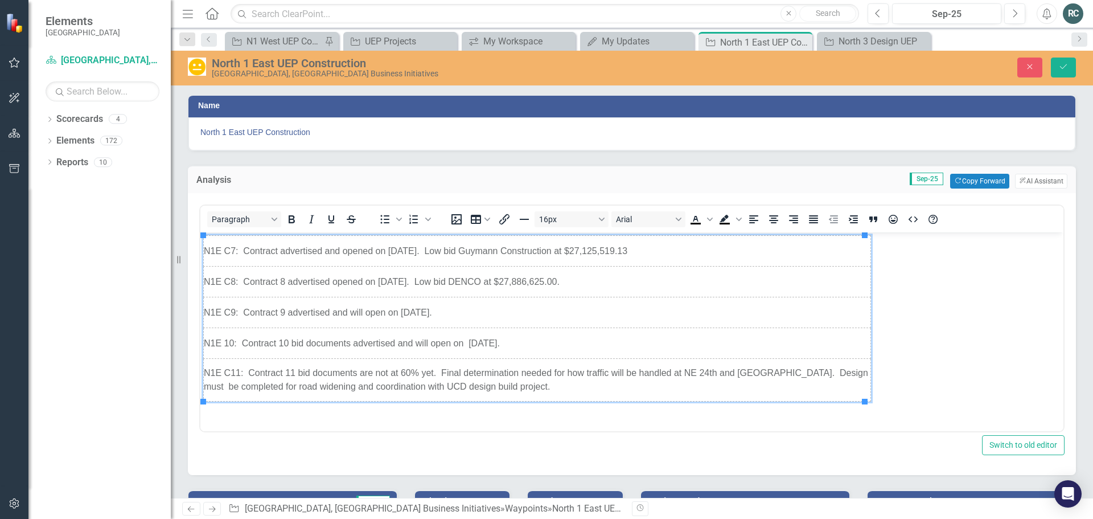
click at [545, 393] on td "N1E C11: Contract 11 bid documents are not at 60% yet. Final determination need…" at bounding box center [537, 379] width 667 height 43
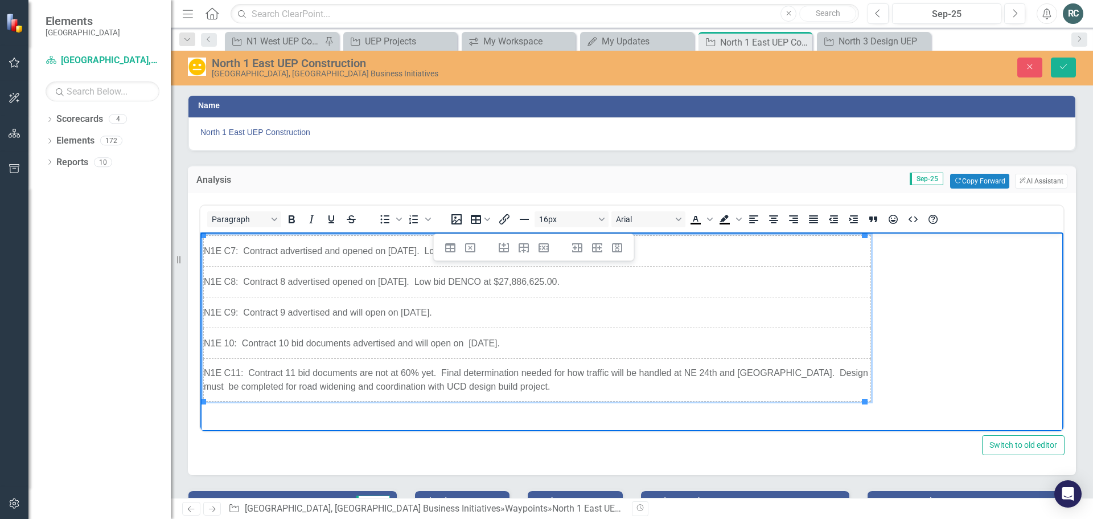
click at [1004, 322] on body "N1E C7: Contract advertised and opened on 8/15/25. Low bid Guymann Construction…" at bounding box center [631, 318] width 863 height 172
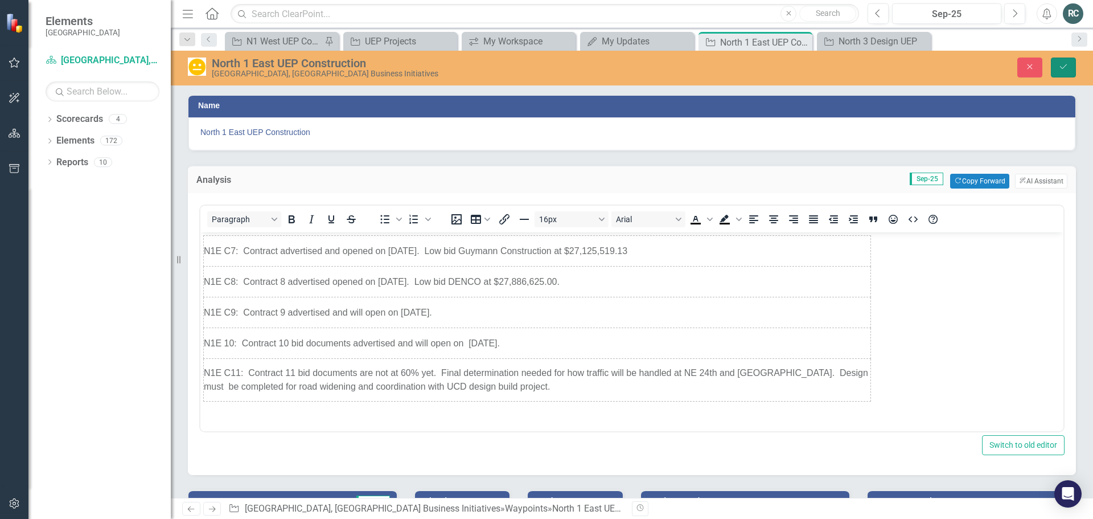
click at [1060, 69] on icon "Save" at bounding box center [1063, 67] width 10 height 8
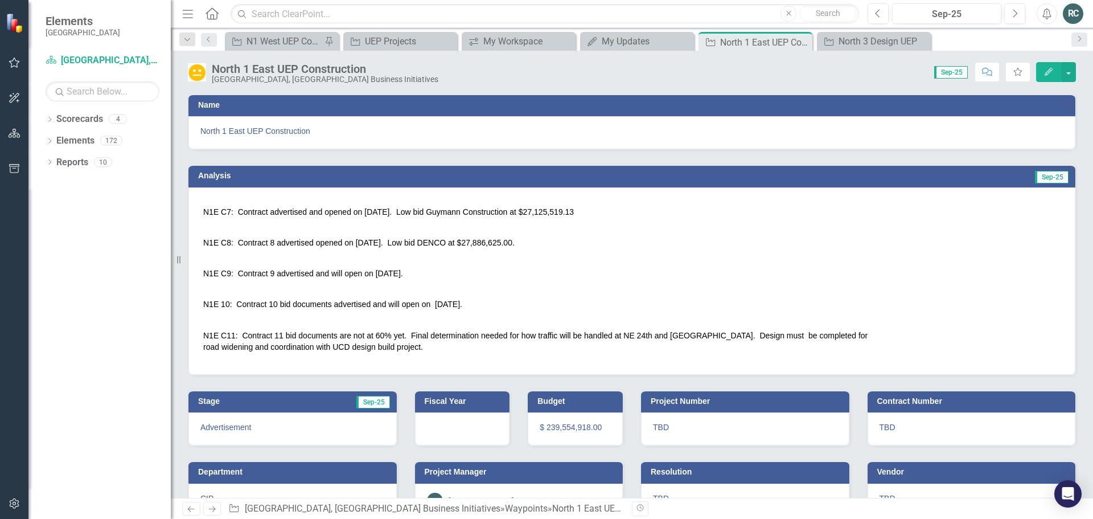
click at [431, 336] on td "N1E C11: Contract 11 bid documents are not at 60% yet. Final determination need…" at bounding box center [536, 340] width 672 height 43
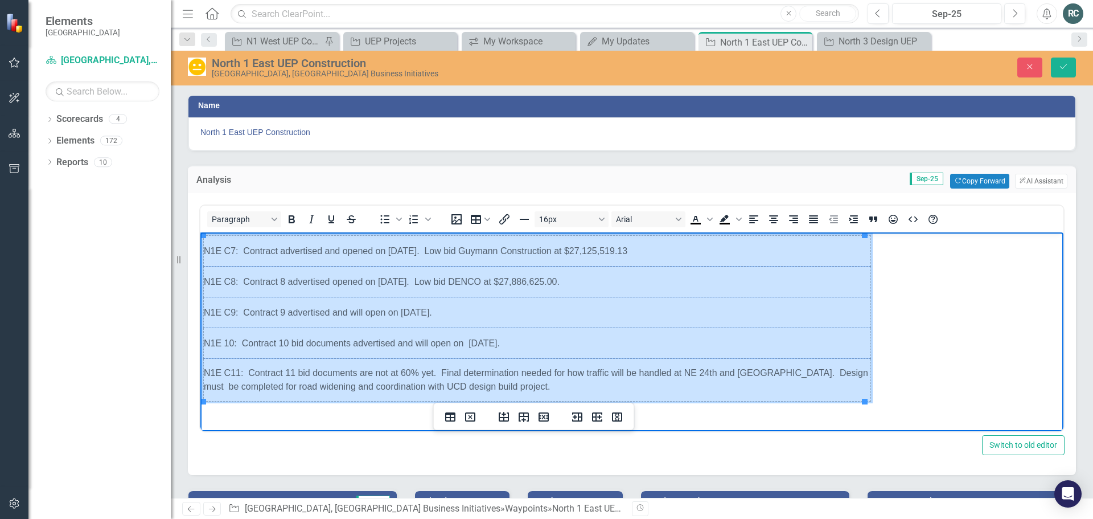
drag, startPoint x: 529, startPoint y: 390, endPoint x: 215, endPoint y: 246, distance: 345.1
click at [215, 246] on tbody "N1E C7: Contract advertised and opened on 8/15/25. Low bid Guymann Construction…" at bounding box center [537, 318] width 667 height 166
click at [295, 215] on icon "Bold" at bounding box center [292, 219] width 14 height 14
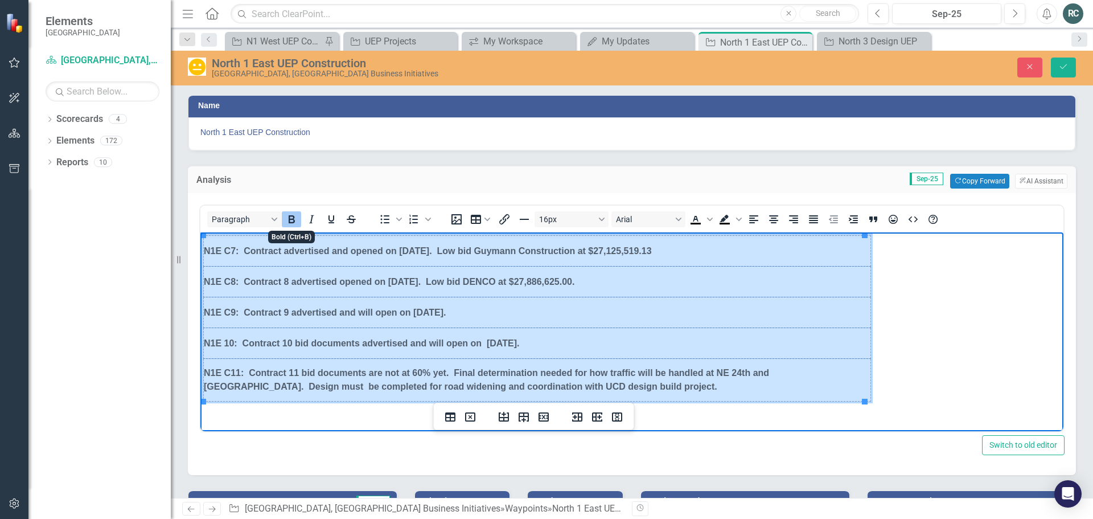
click at [295, 215] on icon "Bold" at bounding box center [292, 219] width 14 height 14
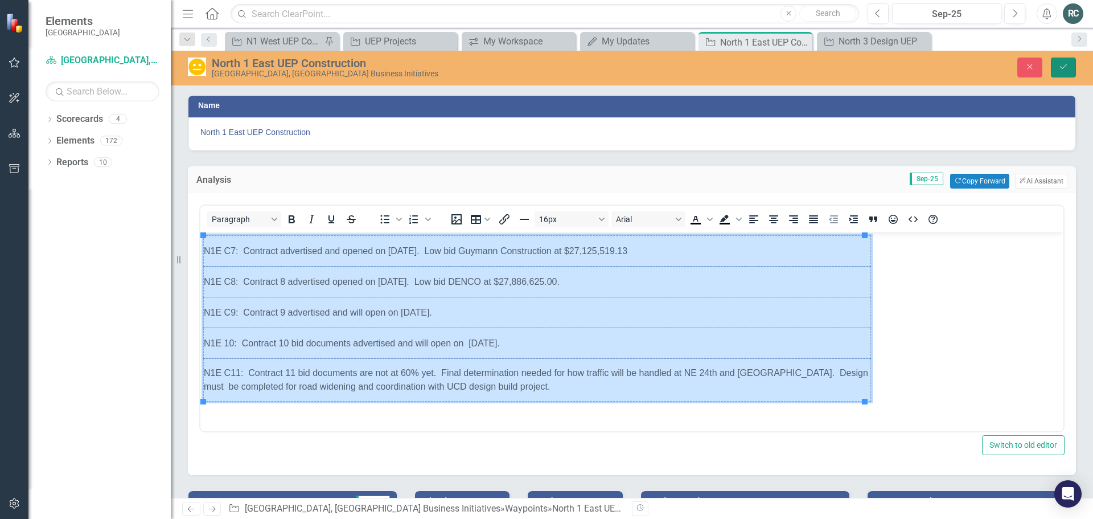
click at [1059, 69] on icon "Save" at bounding box center [1063, 67] width 10 height 8
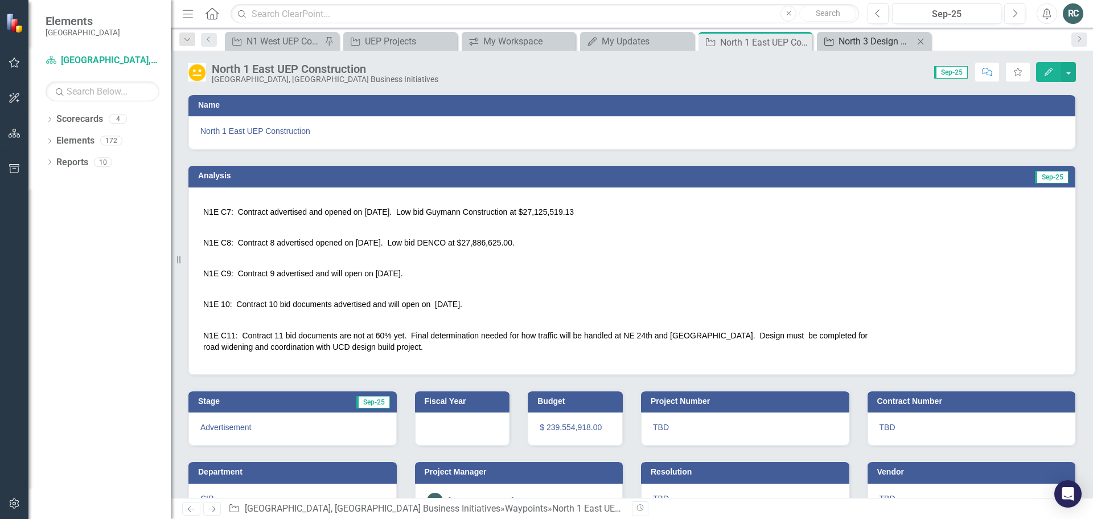
click at [879, 40] on div "North 3 Design UEP" at bounding box center [875, 41] width 75 height 14
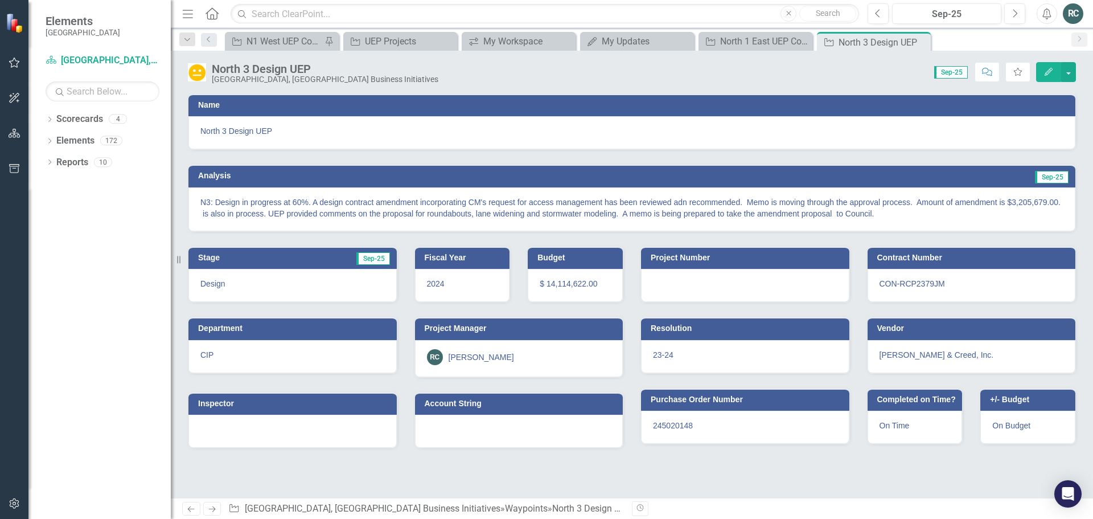
click at [286, 32] on div "Waypoint N1 West UEP Construction Contracts Pin" at bounding box center [282, 41] width 114 height 19
click at [295, 36] on div "N1 West UEP Construction Contracts" at bounding box center [283, 41] width 75 height 14
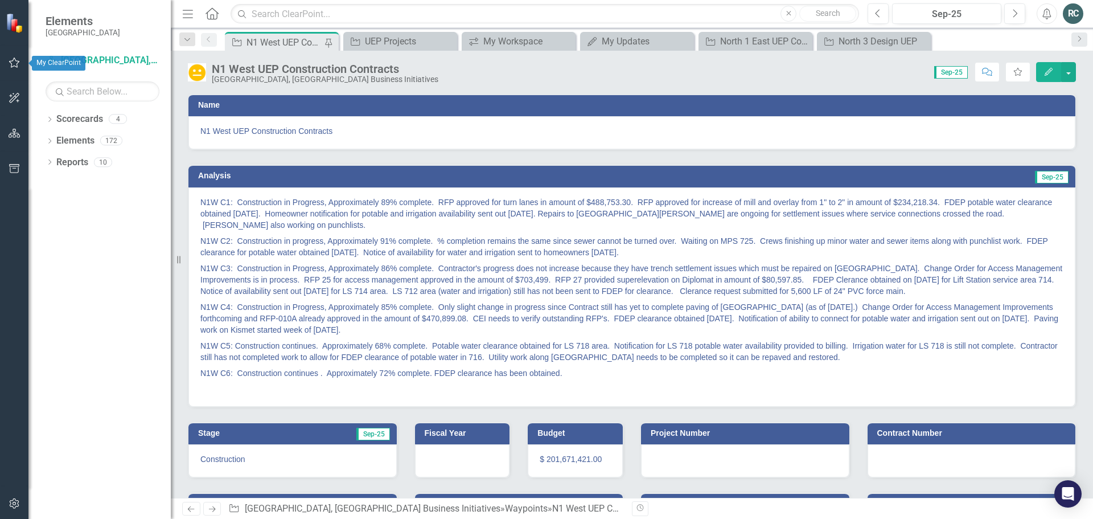
click at [11, 61] on icon "button" at bounding box center [15, 62] width 12 height 9
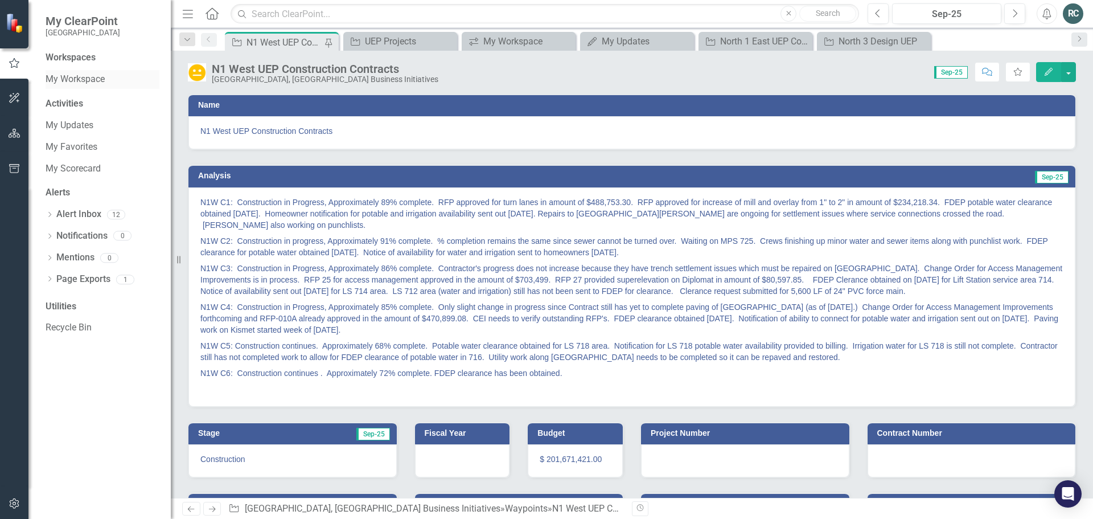
click at [83, 80] on link "My Workspace" at bounding box center [103, 79] width 114 height 13
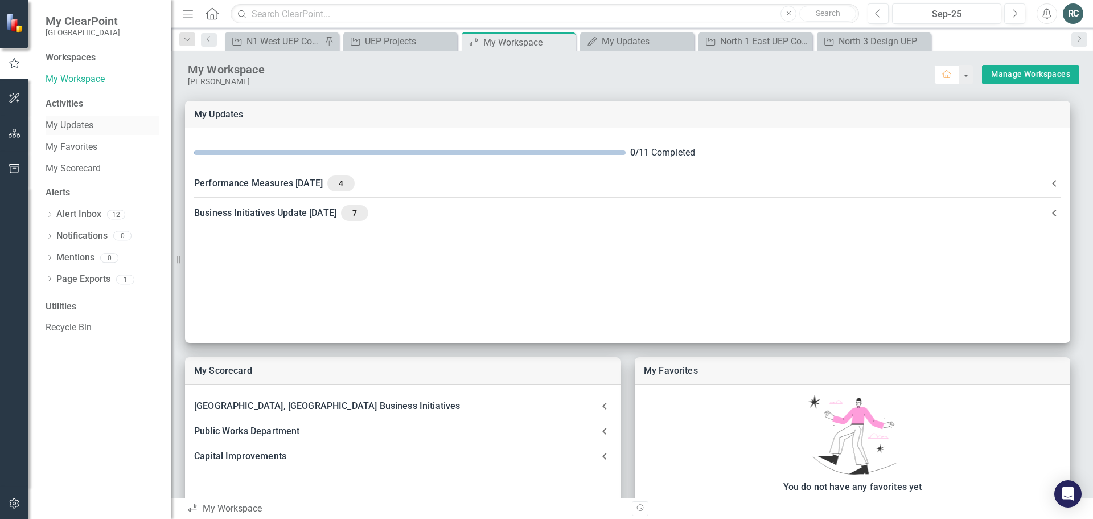
click at [63, 122] on link "My Updates" at bounding box center [103, 125] width 114 height 13
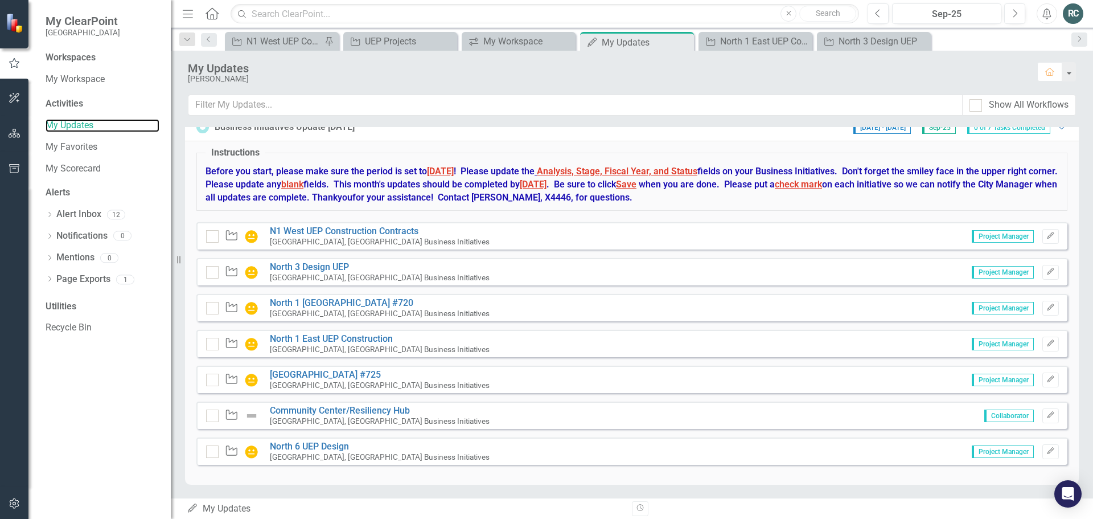
scroll to position [431, 0]
click at [324, 442] on link "North 6 UEP Design" at bounding box center [309, 444] width 79 height 11
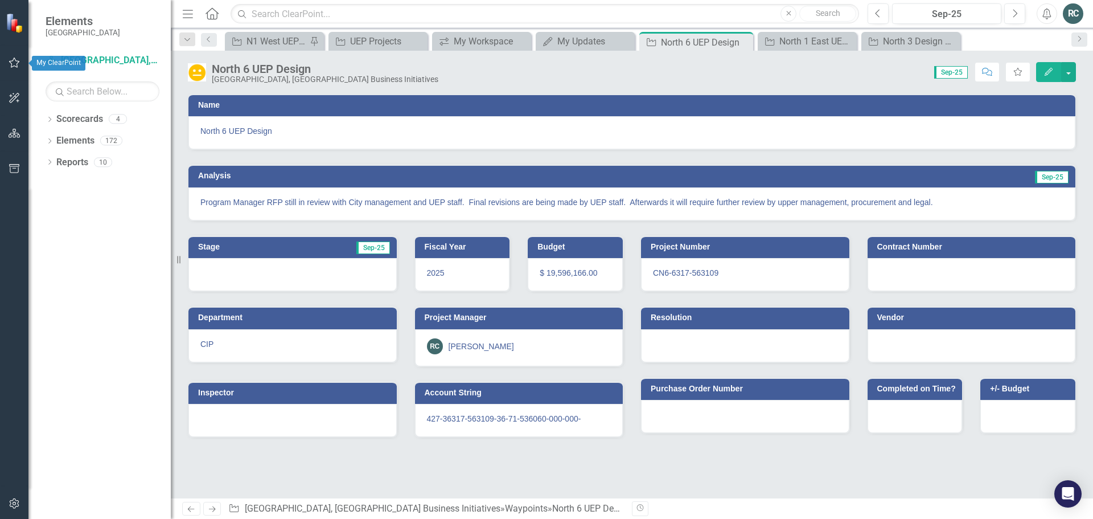
click at [13, 66] on icon "button" at bounding box center [15, 62] width 12 height 9
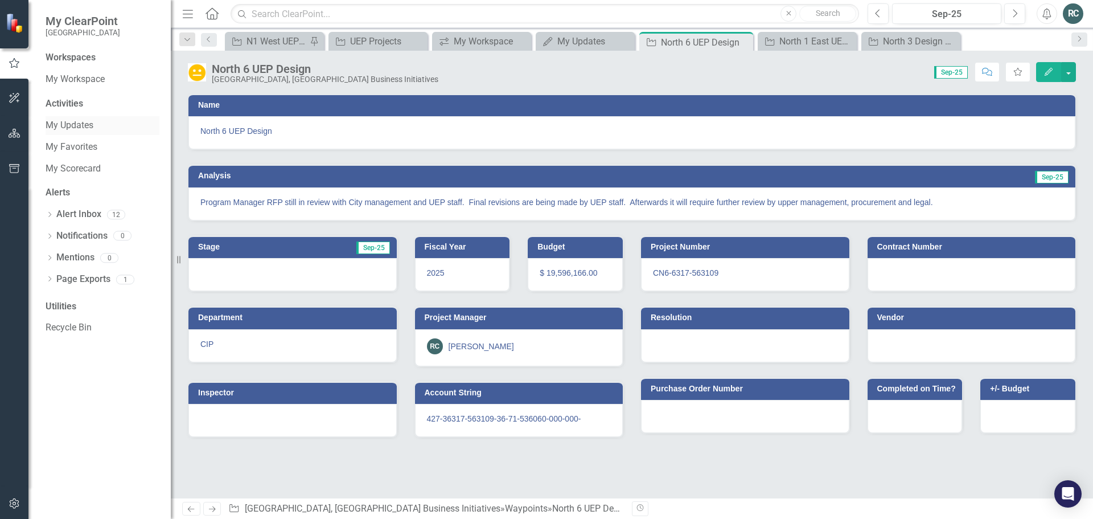
click at [84, 121] on link "My Updates" at bounding box center [103, 125] width 114 height 13
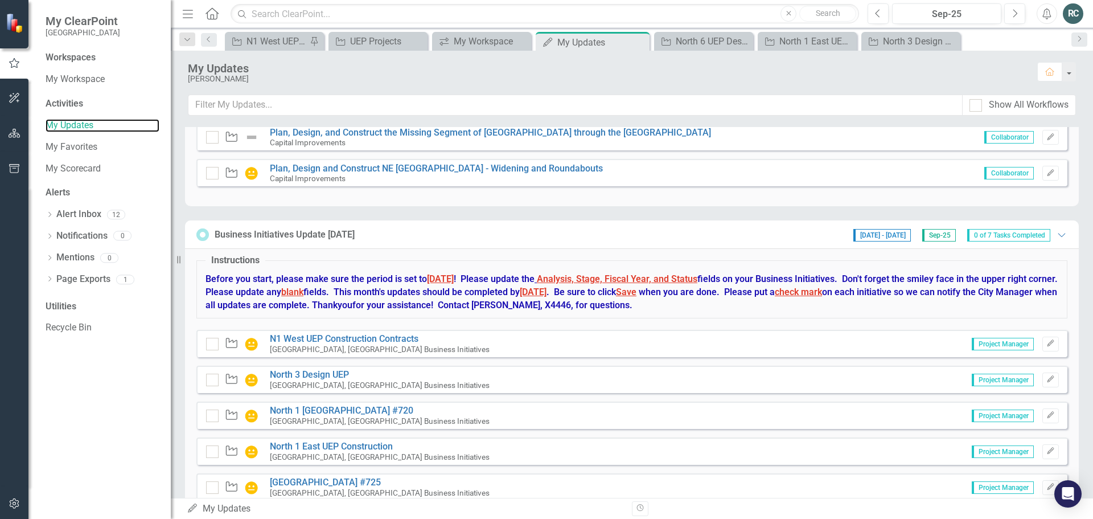
scroll to position [431, 0]
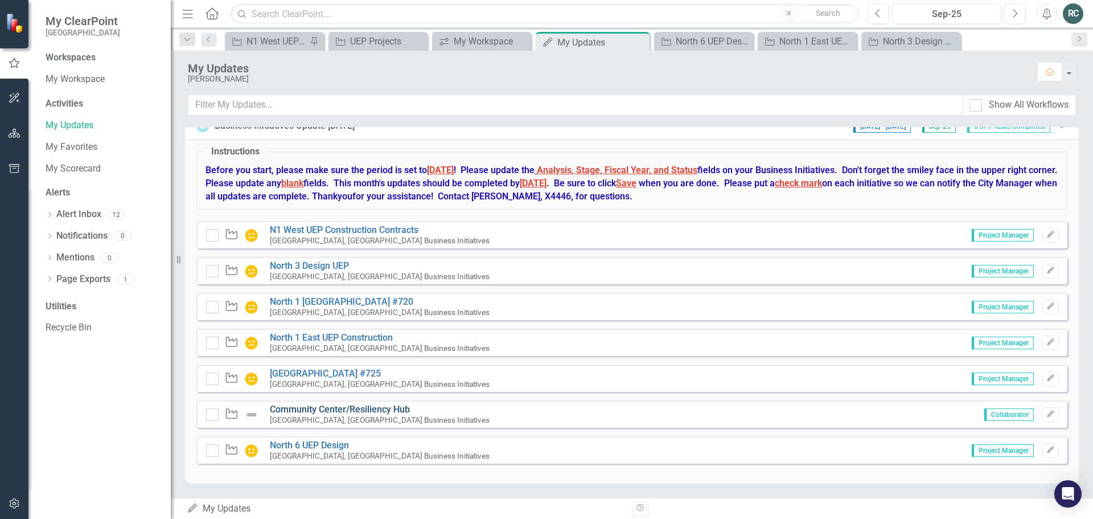
click at [342, 406] on link "Community Center/Resiliency Hub" at bounding box center [340, 409] width 140 height 11
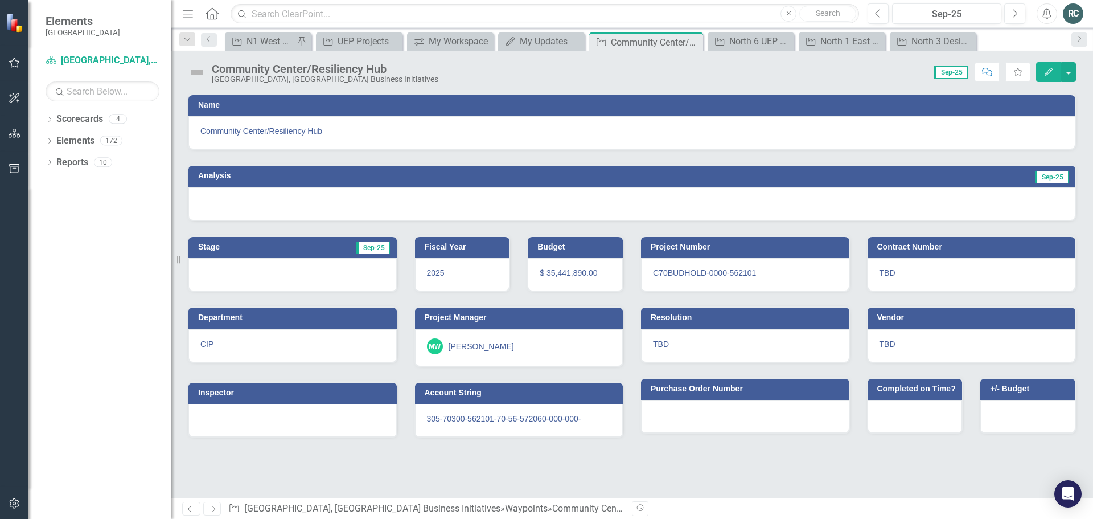
click at [1079, 14] on div "RC" at bounding box center [1073, 13] width 20 height 20
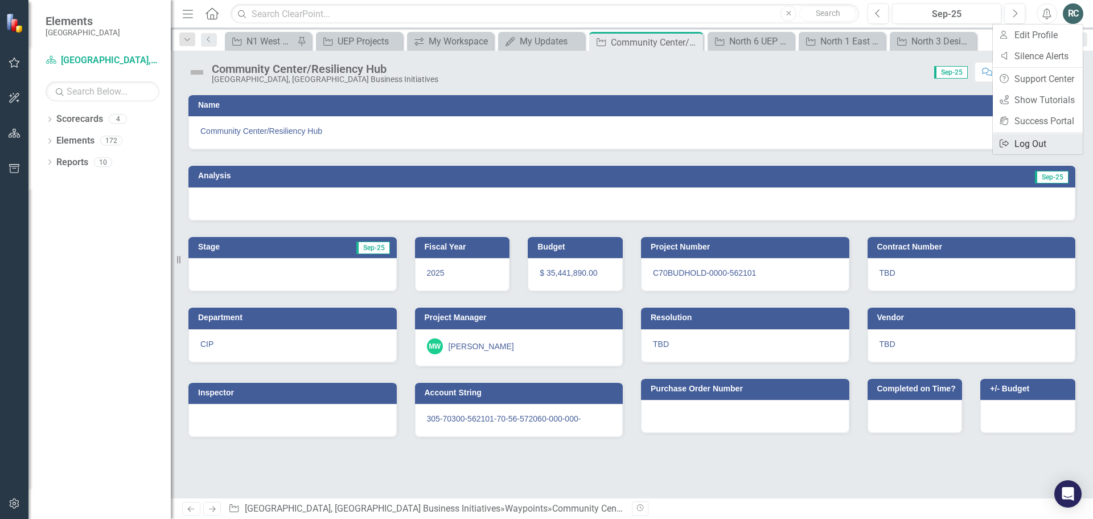
click at [1035, 145] on link "Logout Log Out" at bounding box center [1038, 143] width 90 height 21
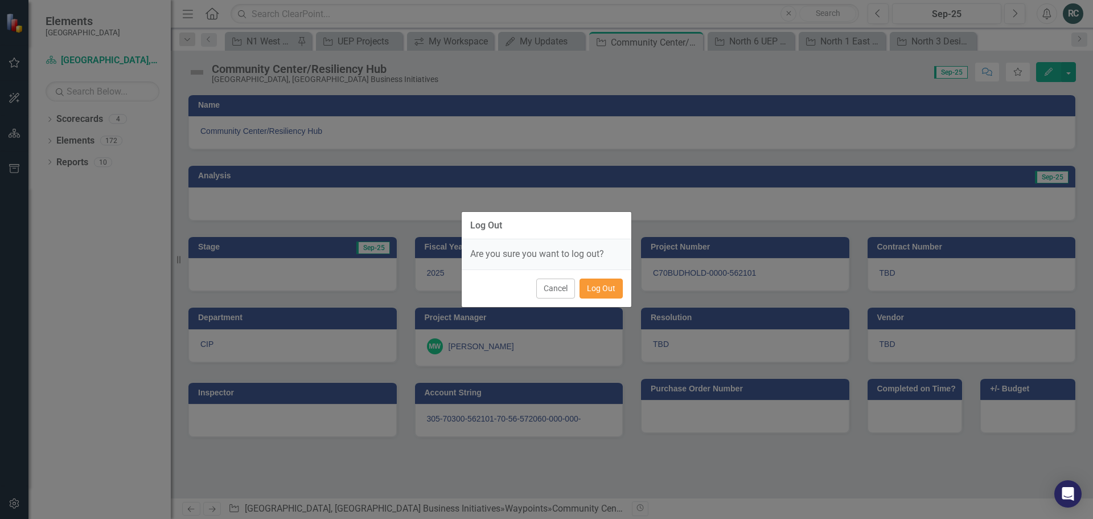
click at [600, 291] on button "Log Out" at bounding box center [600, 288] width 43 height 20
